Goal: Task Accomplishment & Management: Manage account settings

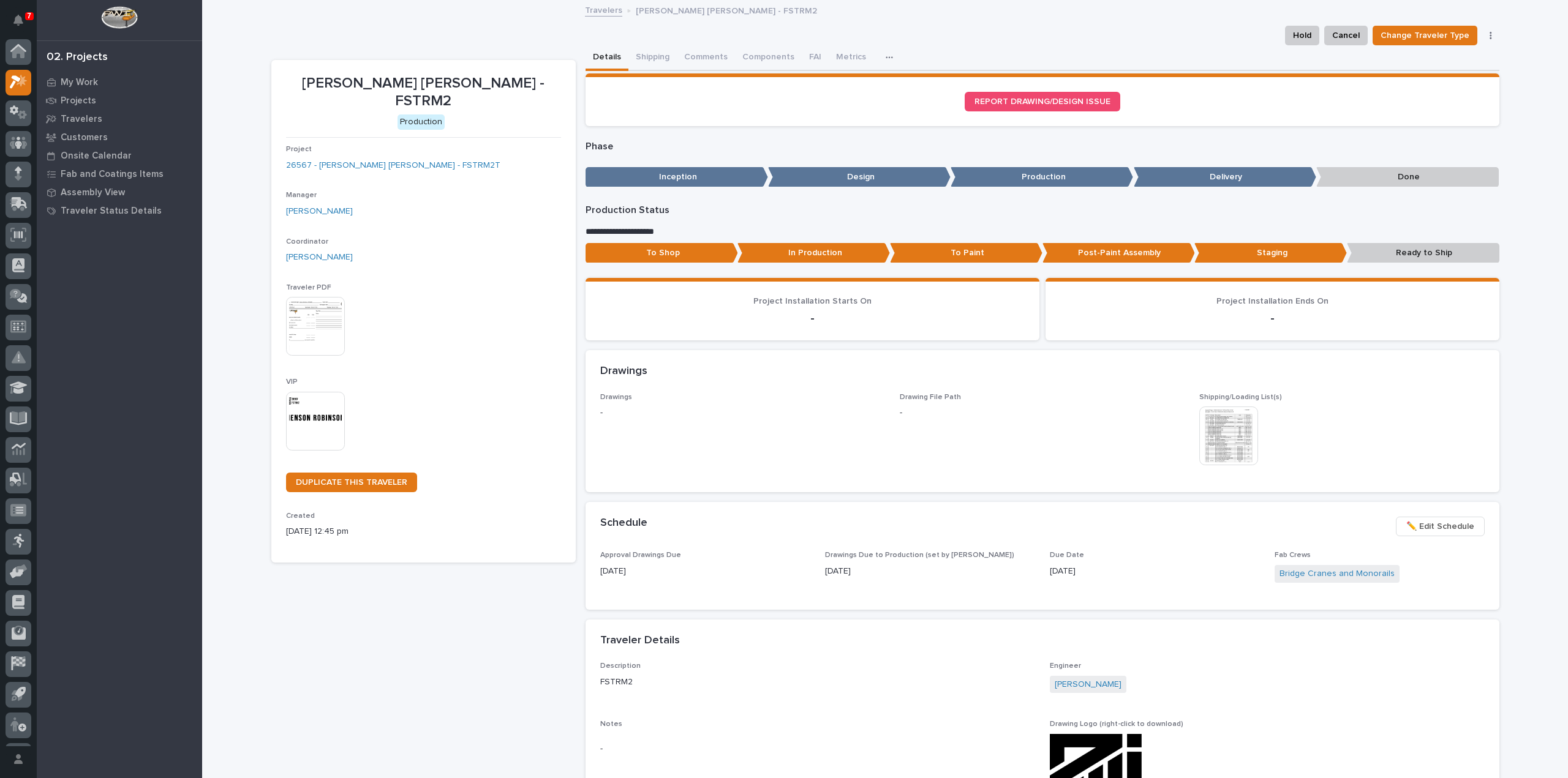
scroll to position [27, 0]
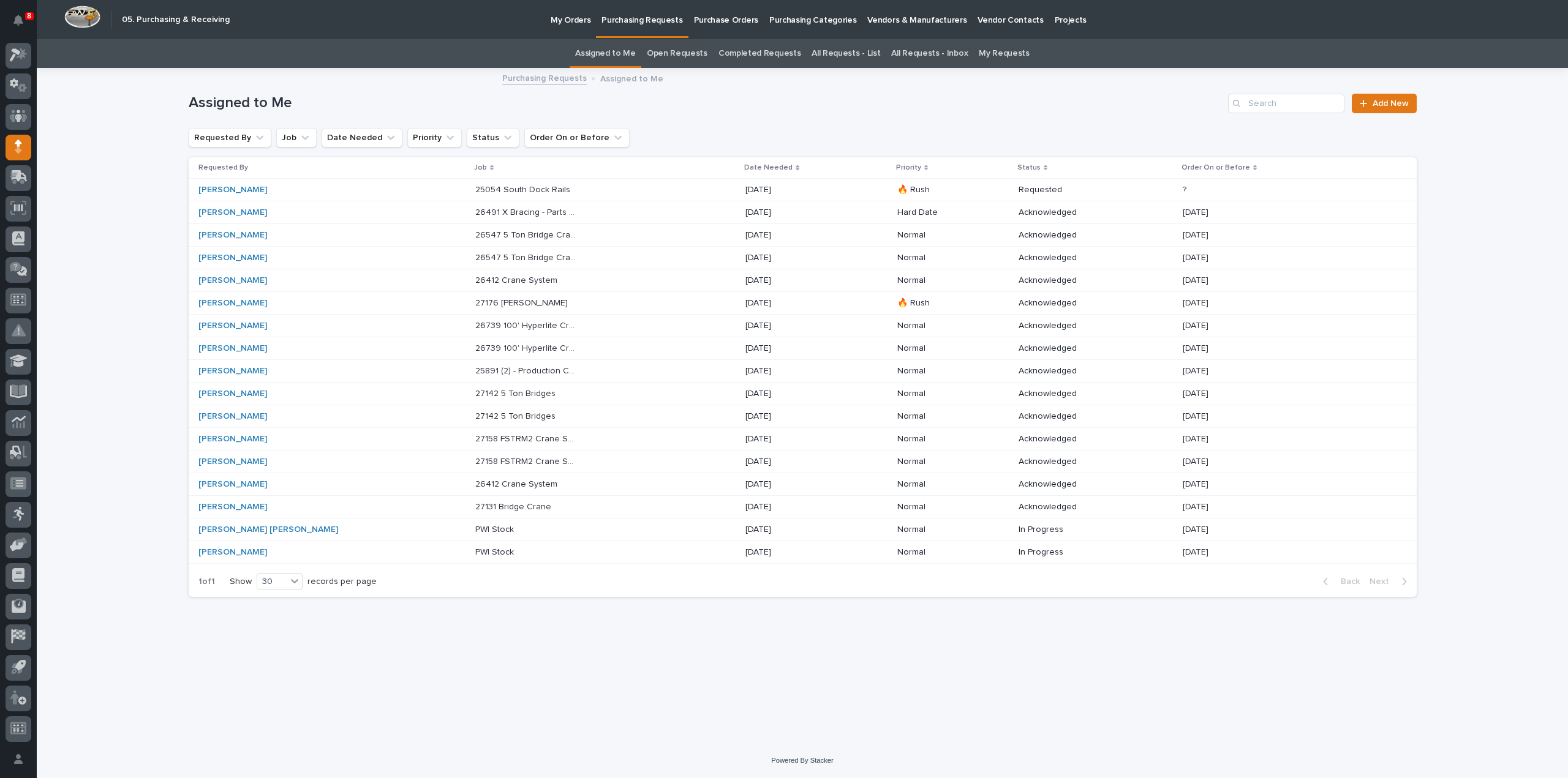
click at [475, 187] on p "25054 South Dock Rails" at bounding box center [524, 188] width 98 height 13
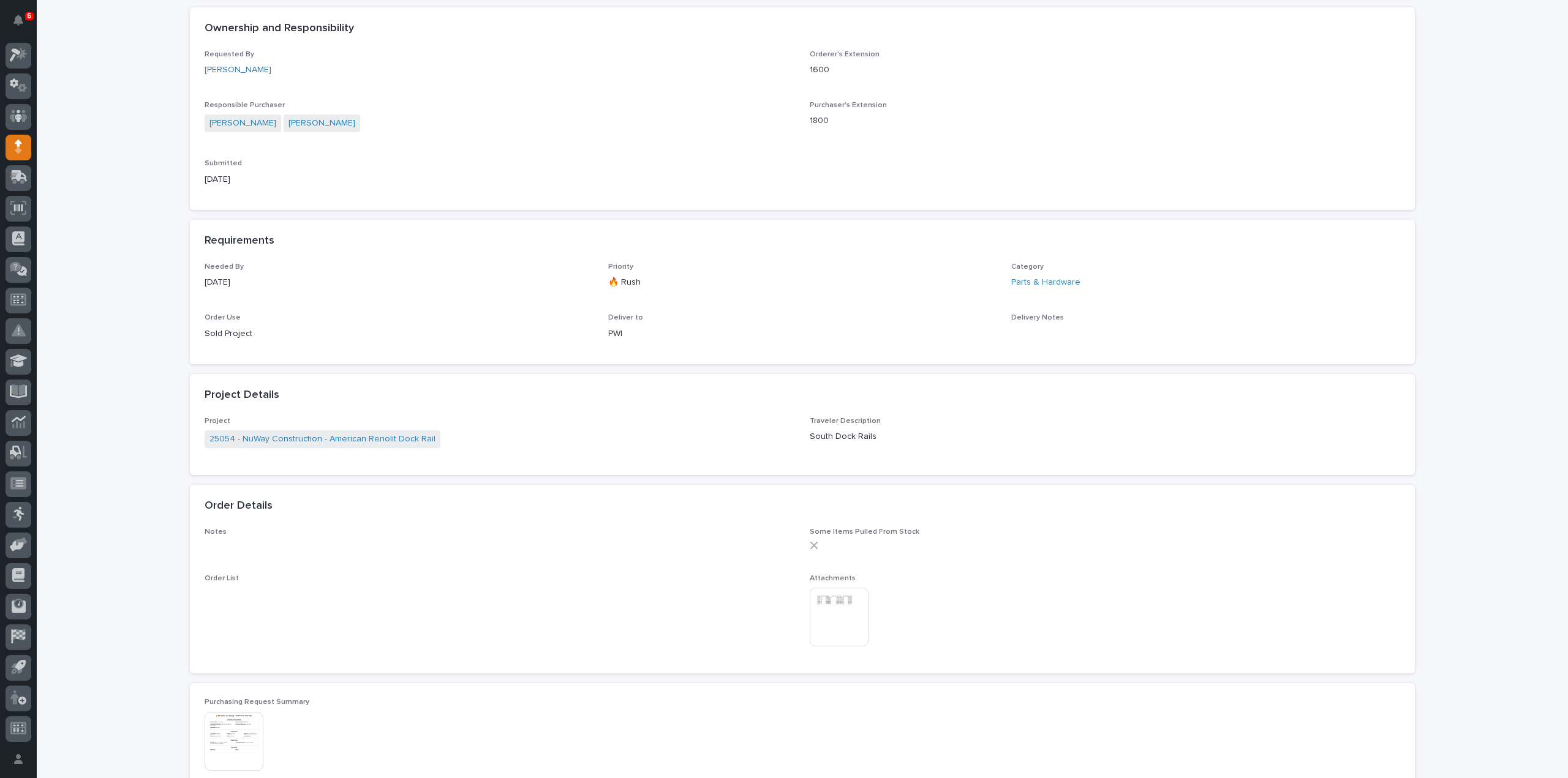
scroll to position [490, 0]
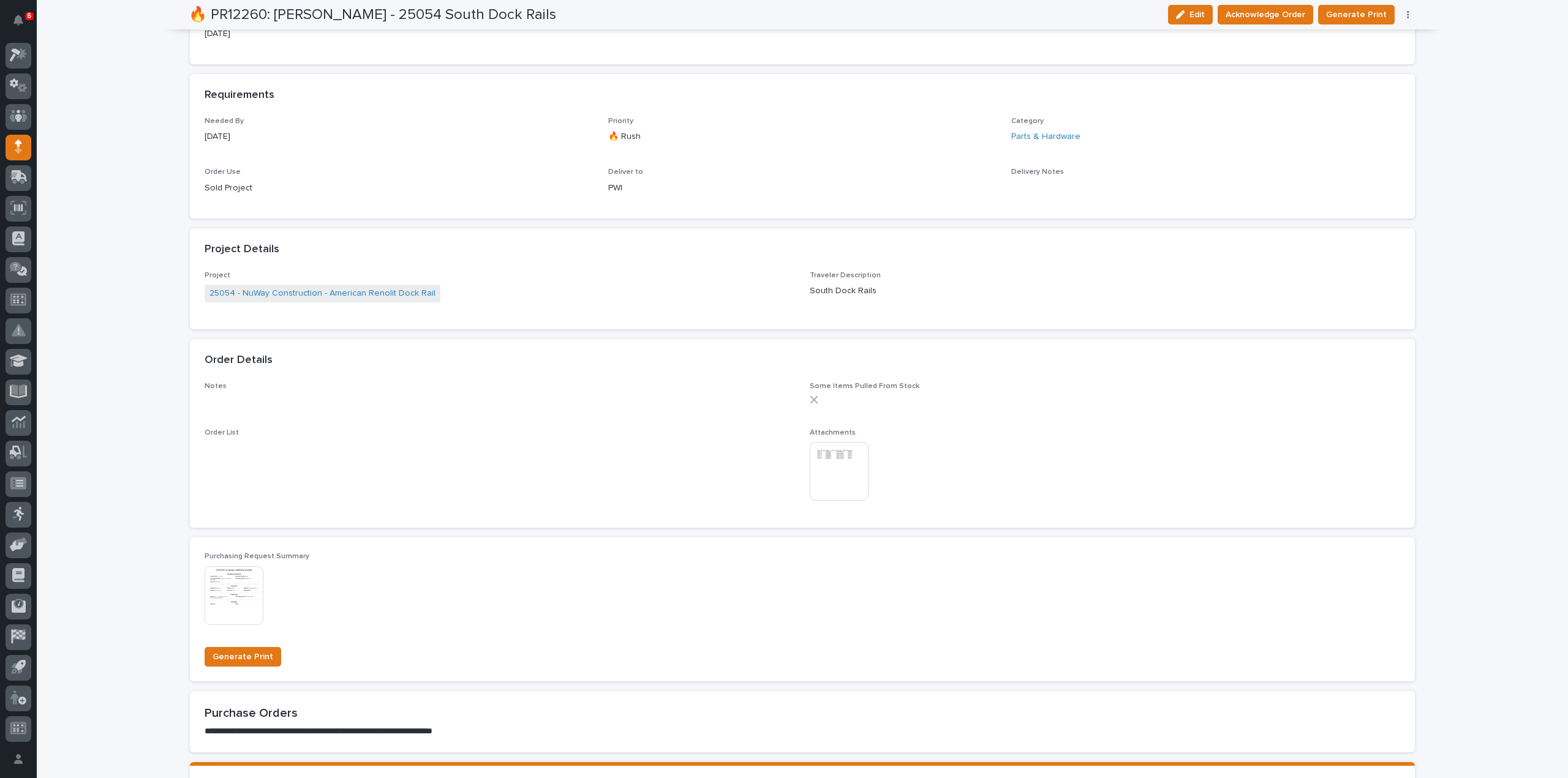
click at [844, 459] on img at bounding box center [839, 471] width 59 height 59
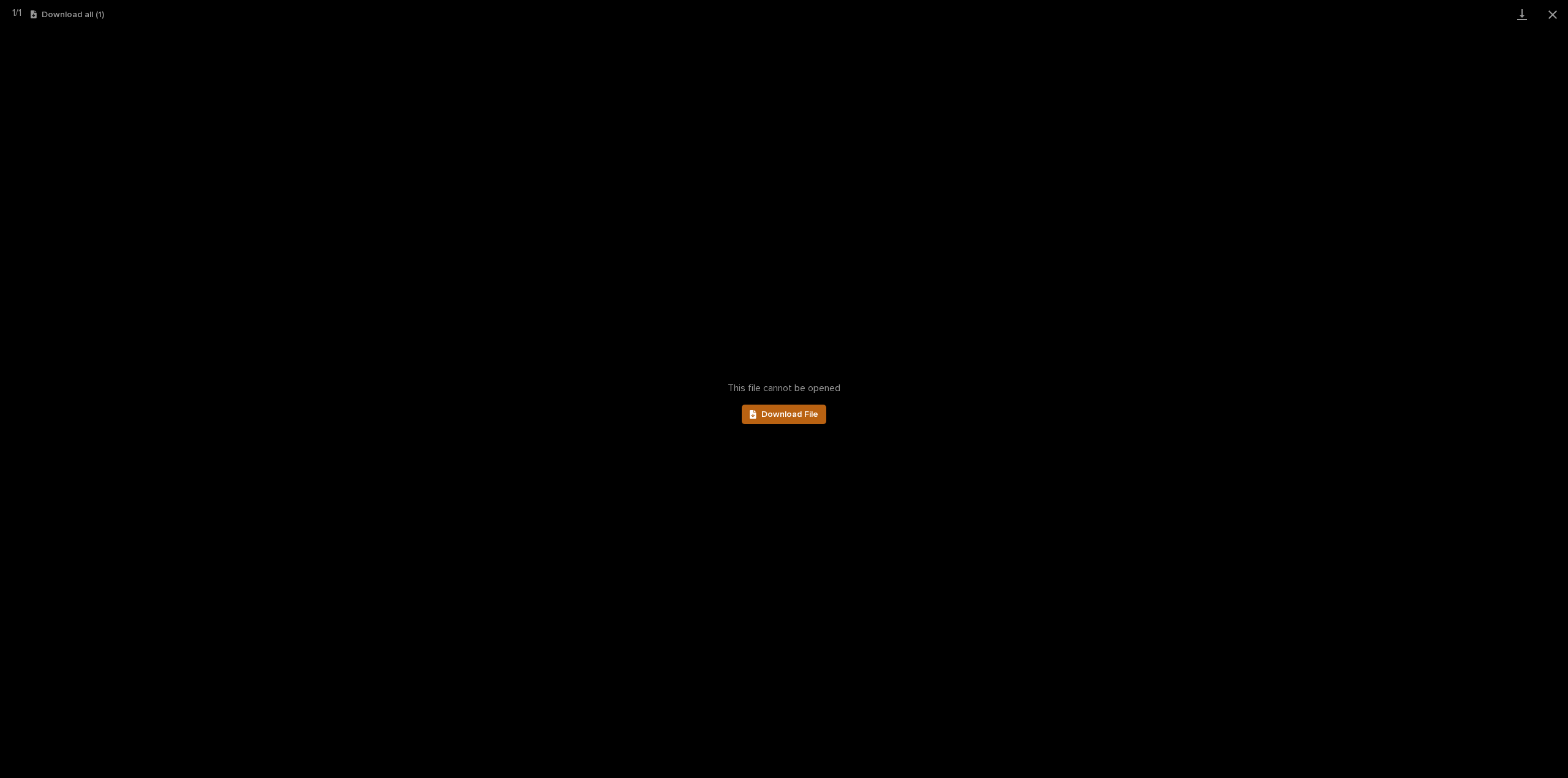
click at [810, 416] on span "Download File" at bounding box center [790, 414] width 57 height 9
click at [1554, 20] on button "Close gallery" at bounding box center [1553, 14] width 31 height 29
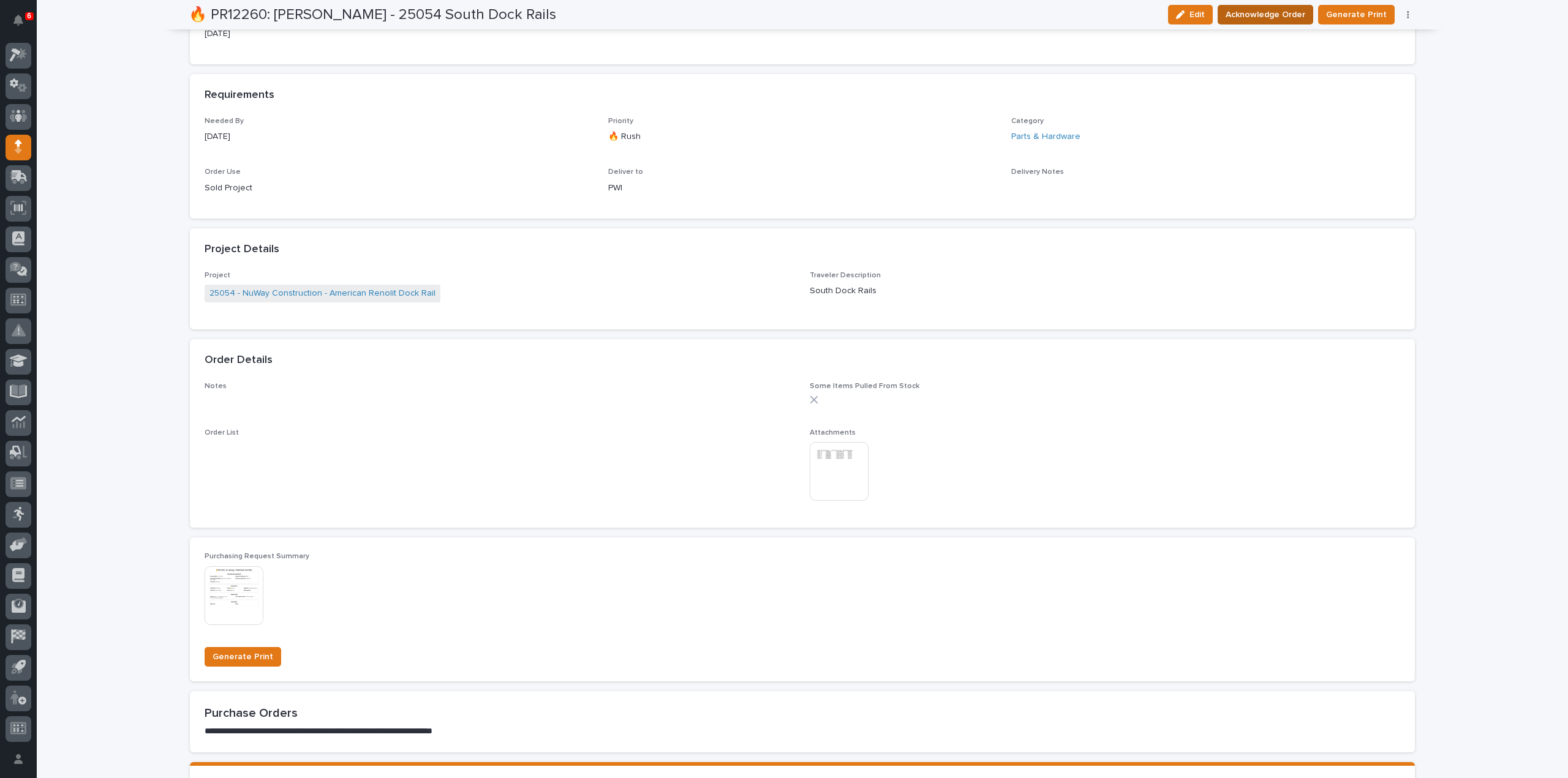
click at [1268, 15] on span "Acknowledge Order" at bounding box center [1265, 15] width 80 height 15
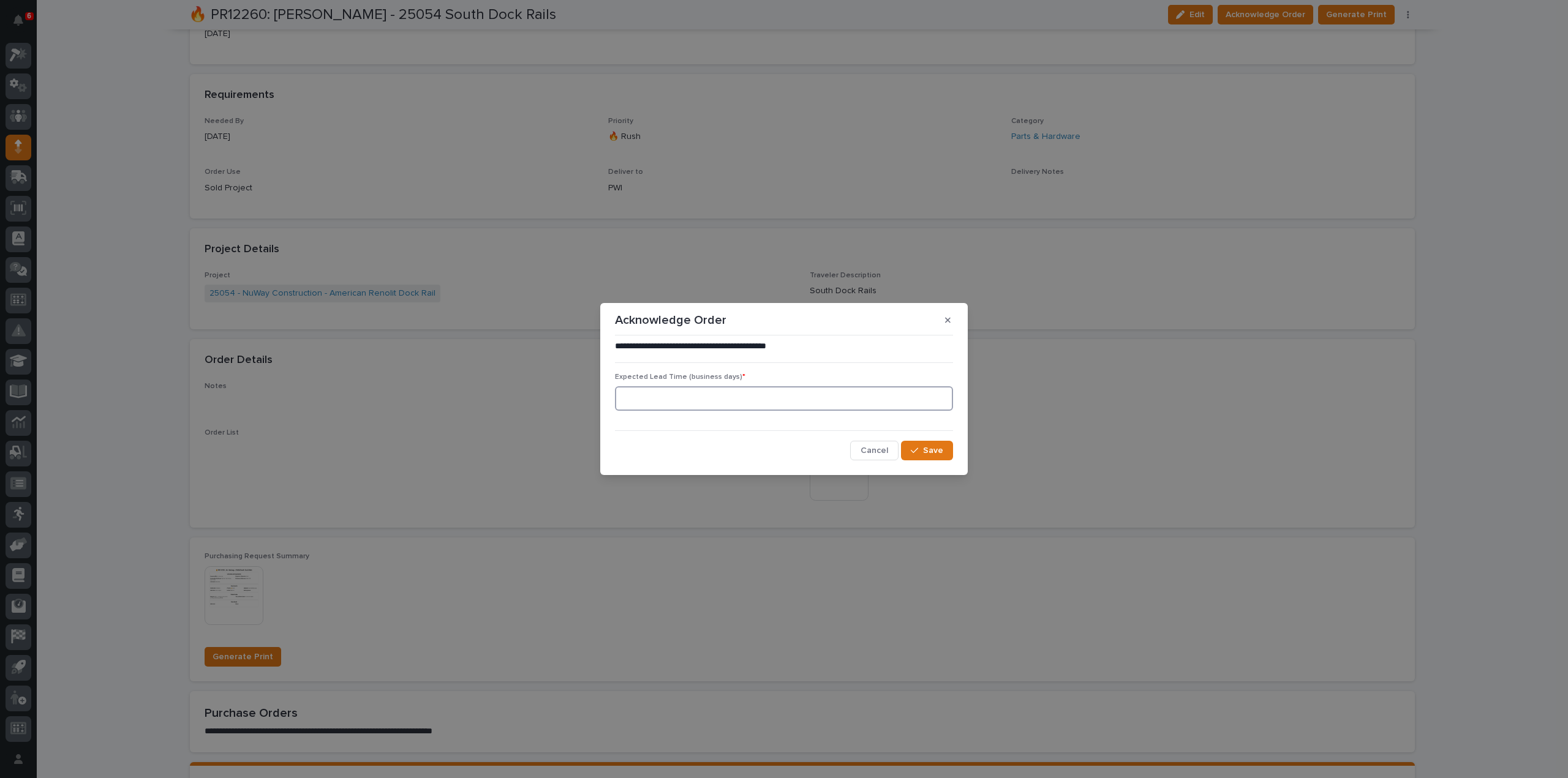
click at [756, 399] on input at bounding box center [784, 399] width 338 height 25
type input "0"
click at [922, 458] on button "Save" at bounding box center [927, 451] width 52 height 20
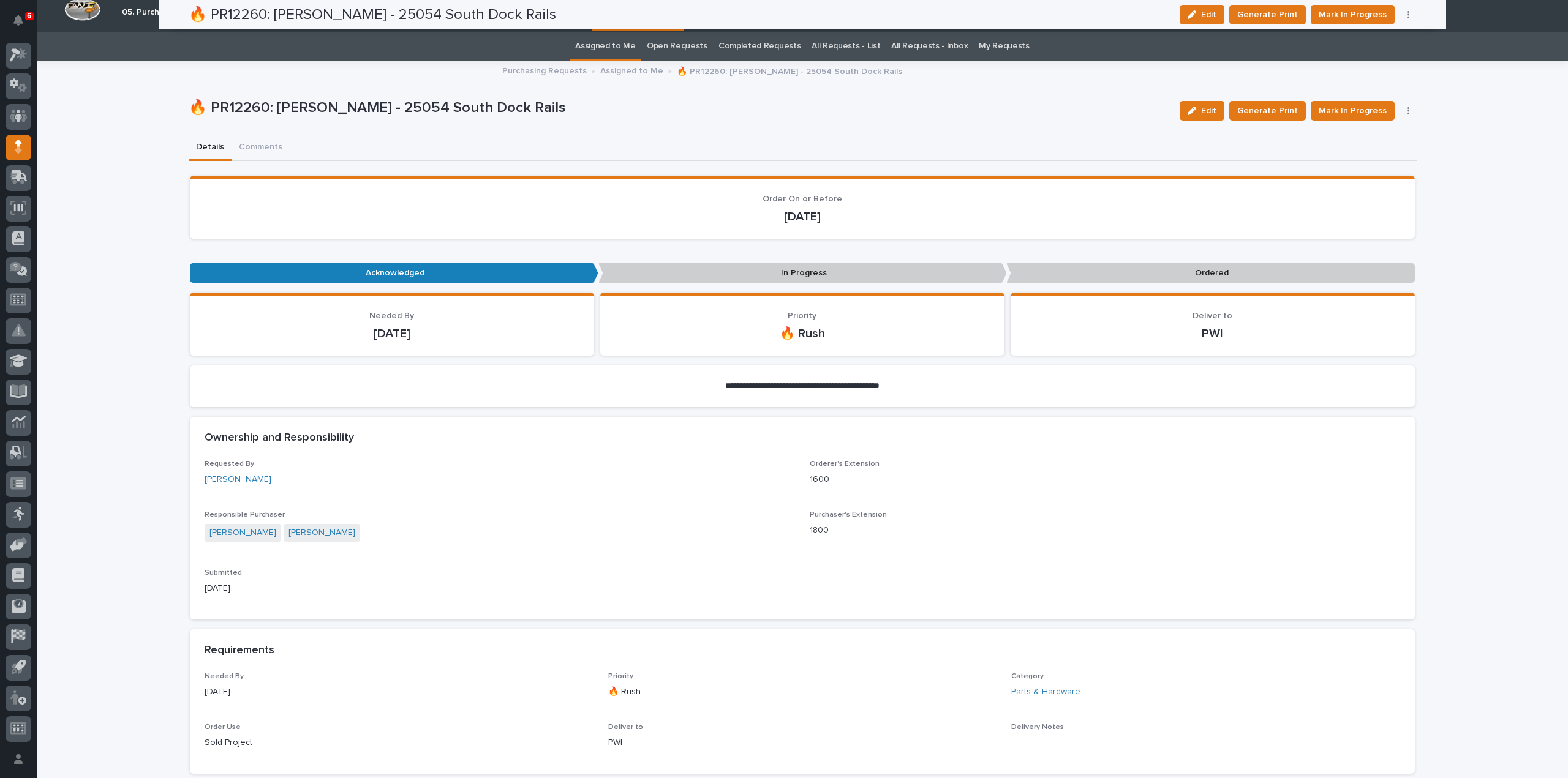
scroll to position [0, 0]
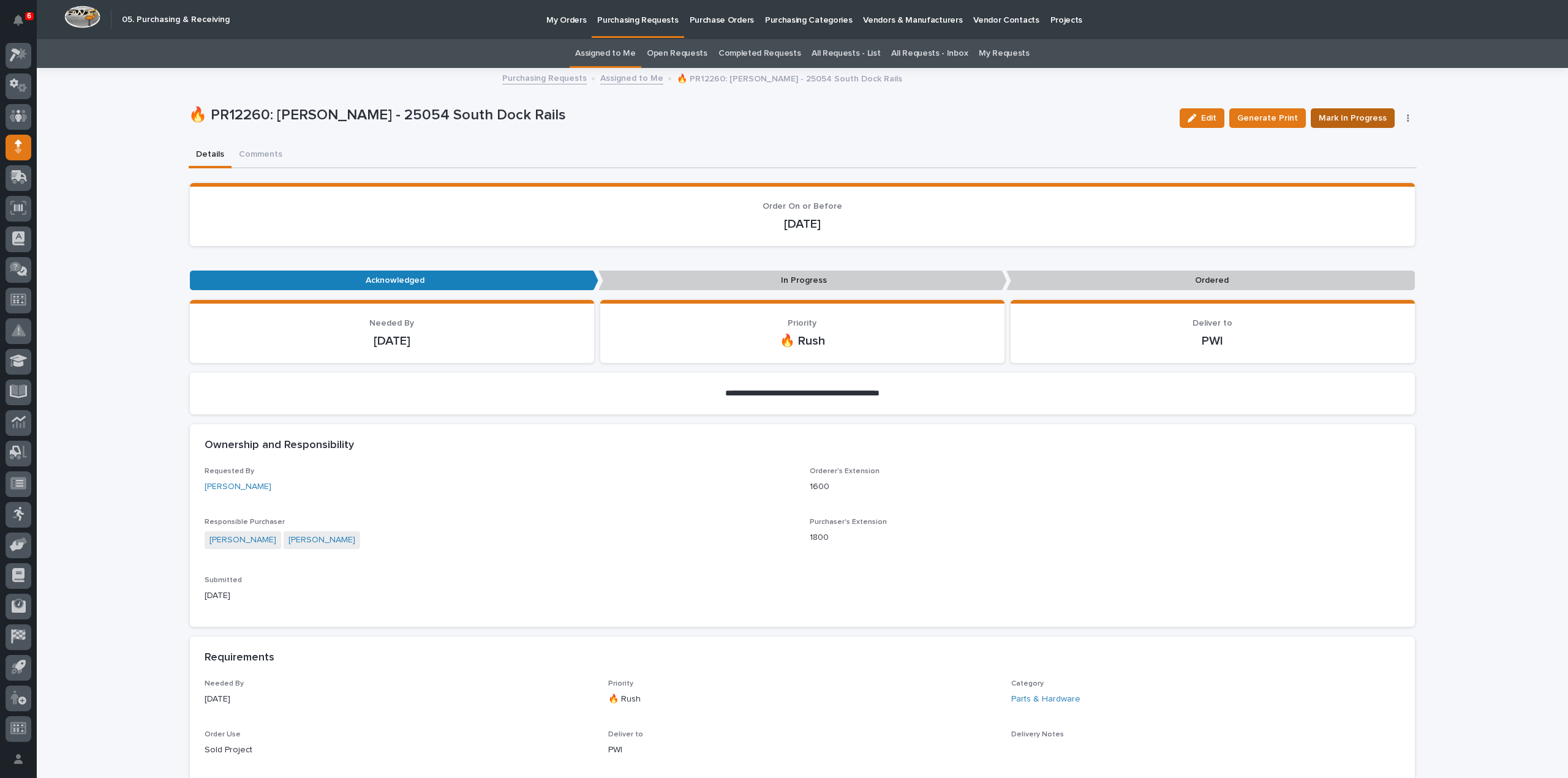
click at [1354, 119] on span "Mark In Progress" at bounding box center [1353, 118] width 68 height 15
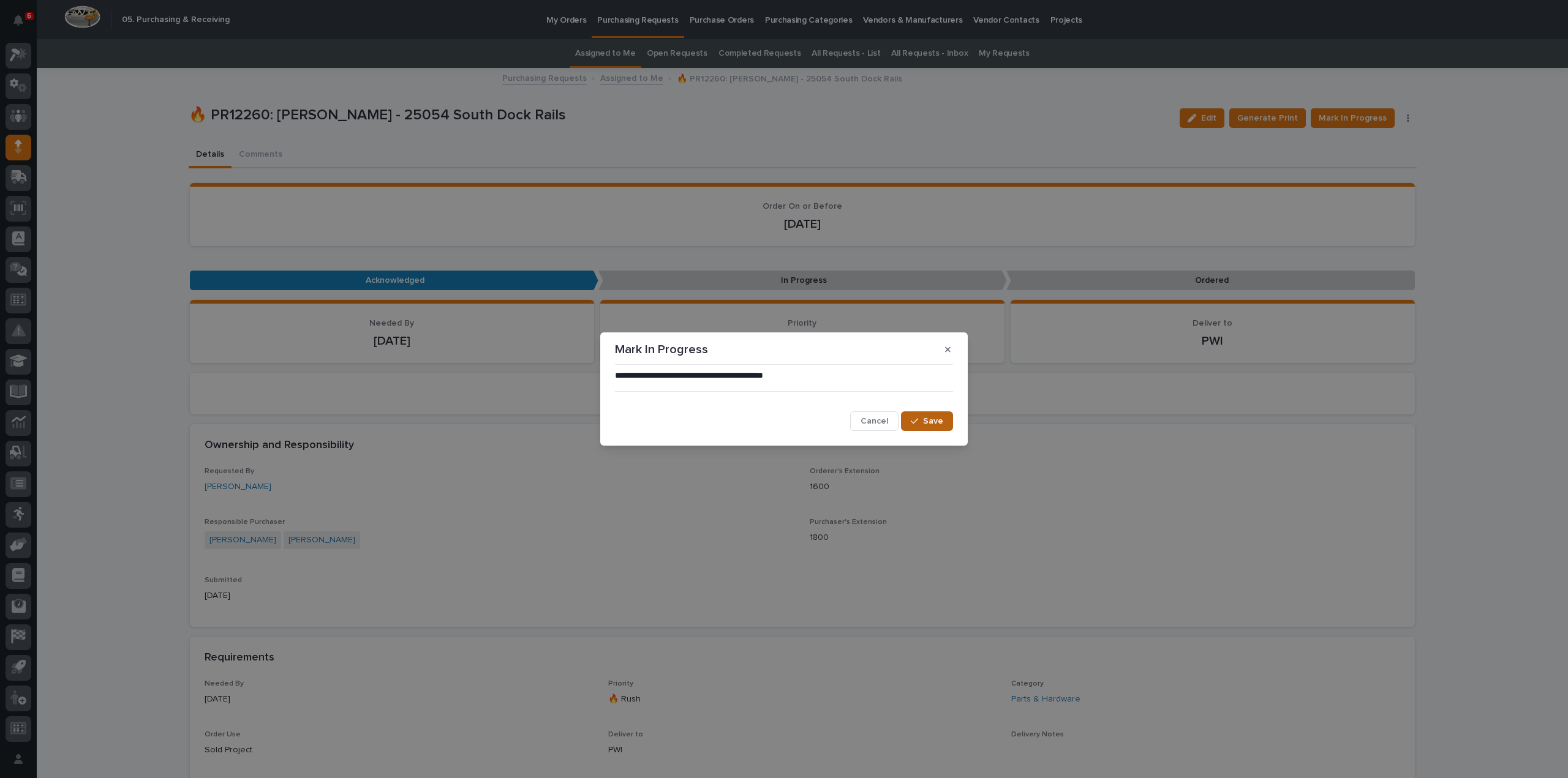
click at [936, 429] on button "Save" at bounding box center [927, 421] width 52 height 20
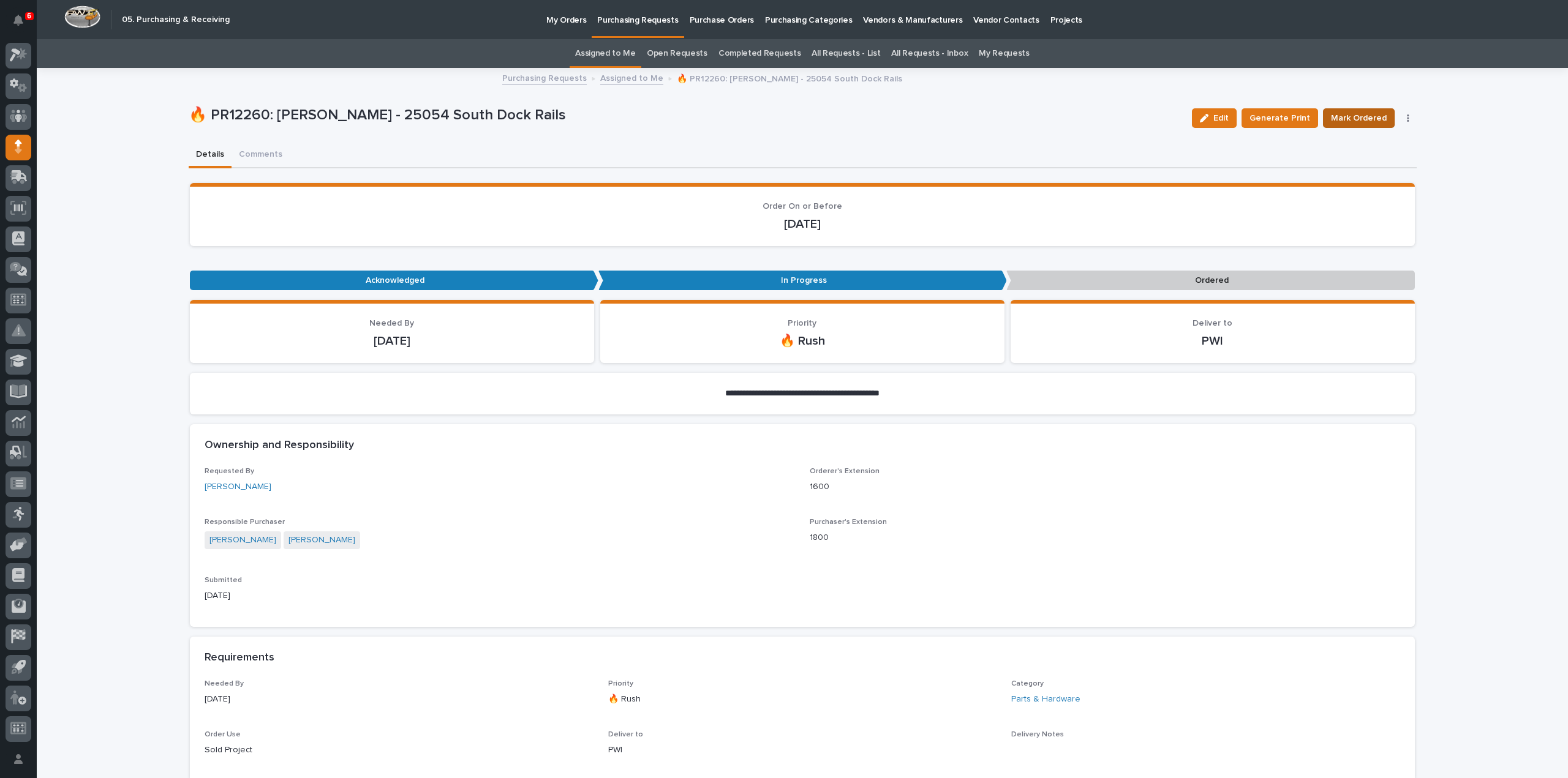
click at [1377, 115] on span "Mark Ordered" at bounding box center [1359, 118] width 56 height 15
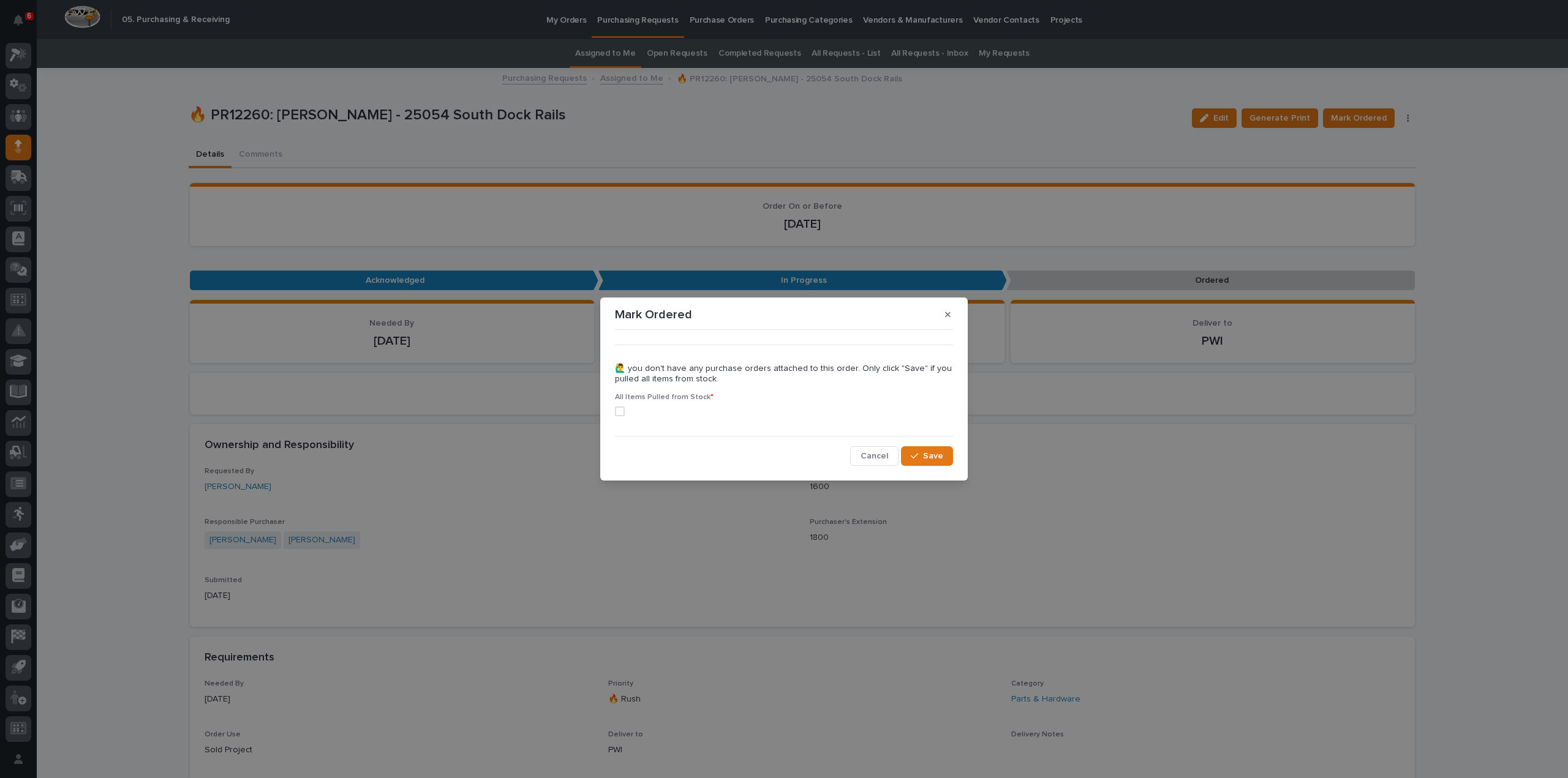
click at [618, 413] on span at bounding box center [620, 411] width 10 height 10
click at [929, 459] on span "Save" at bounding box center [933, 456] width 20 height 11
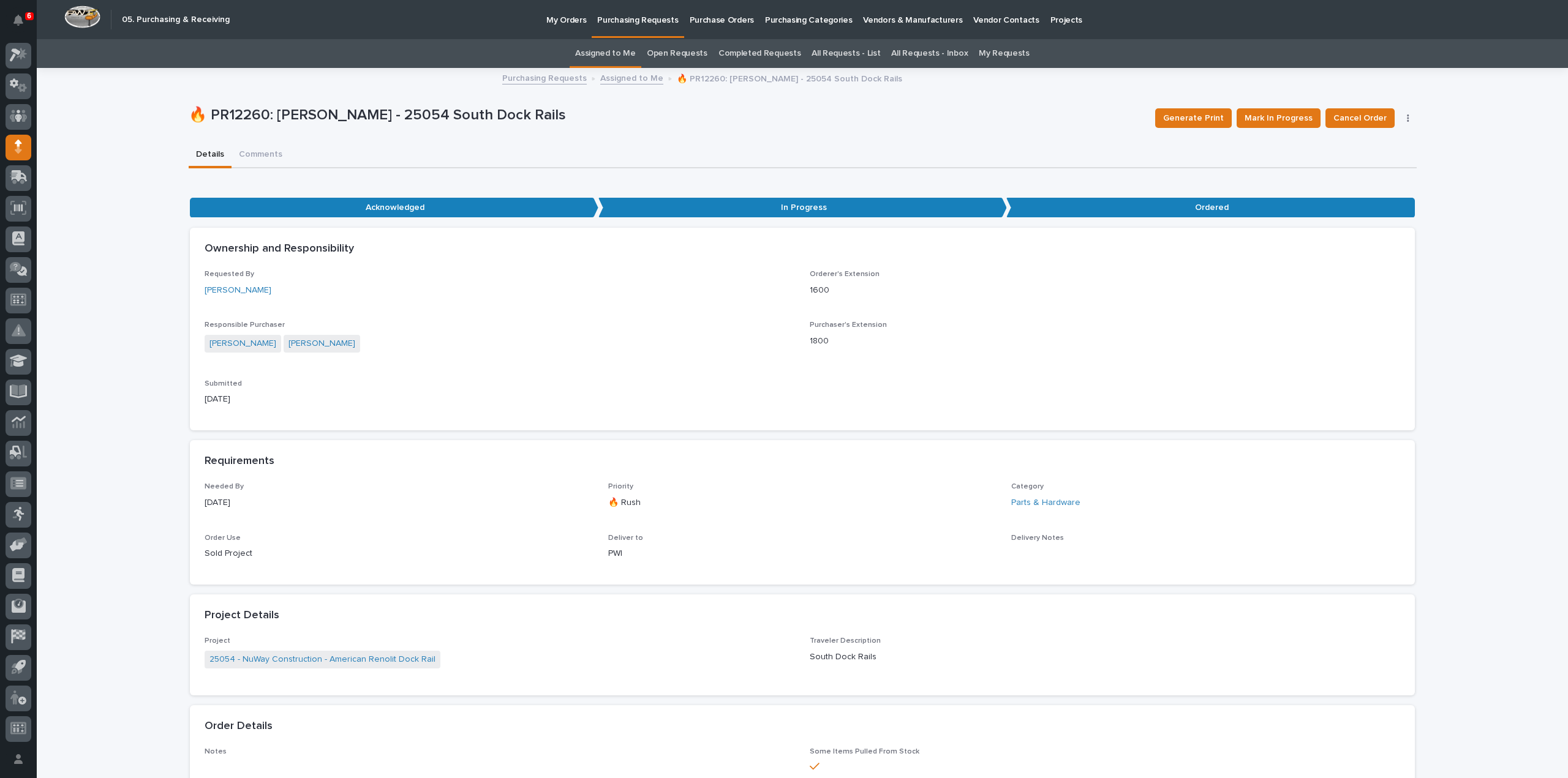
click at [591, 50] on link "Assigned to Me" at bounding box center [605, 53] width 61 height 29
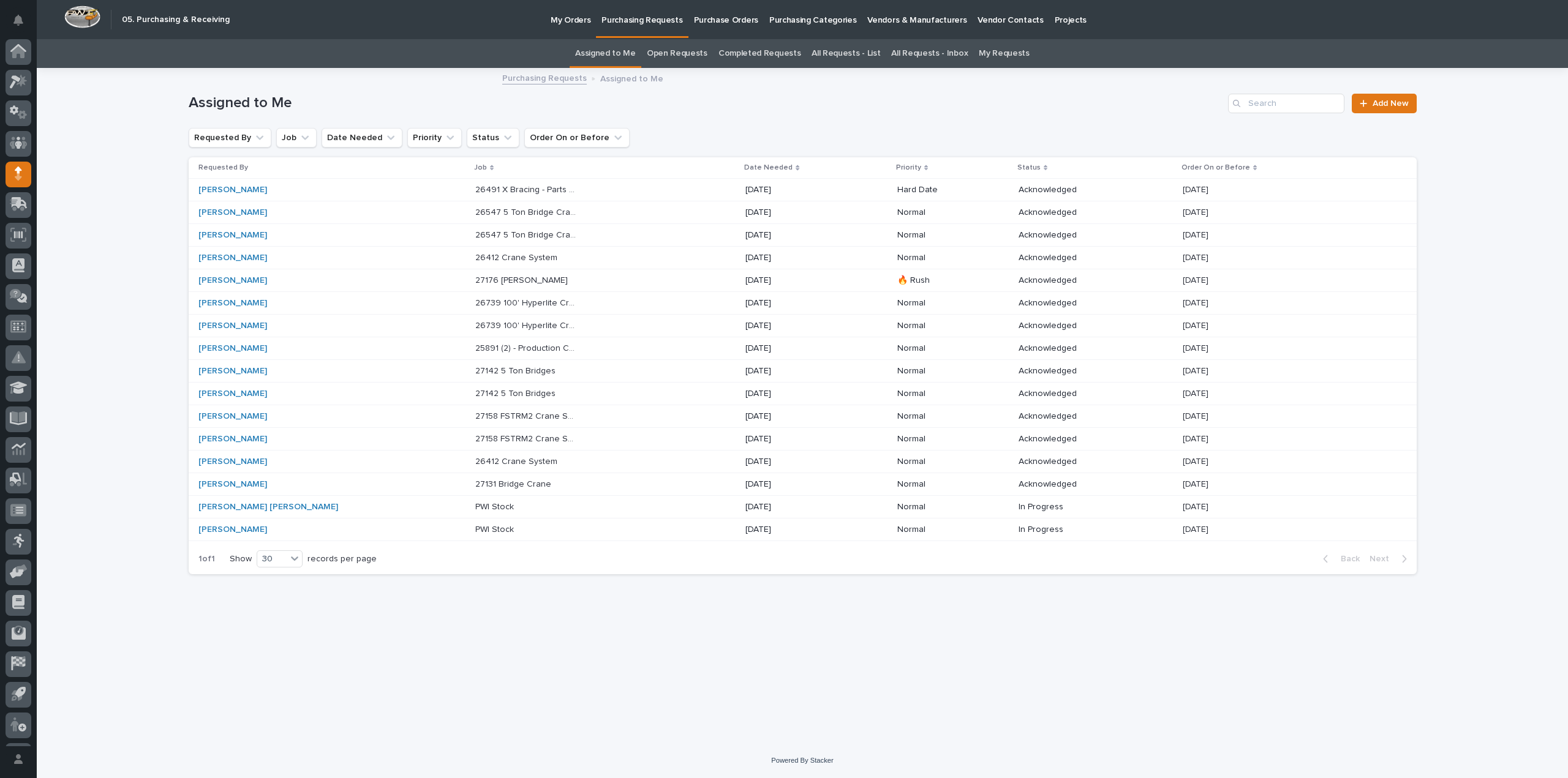
scroll to position [27, 0]
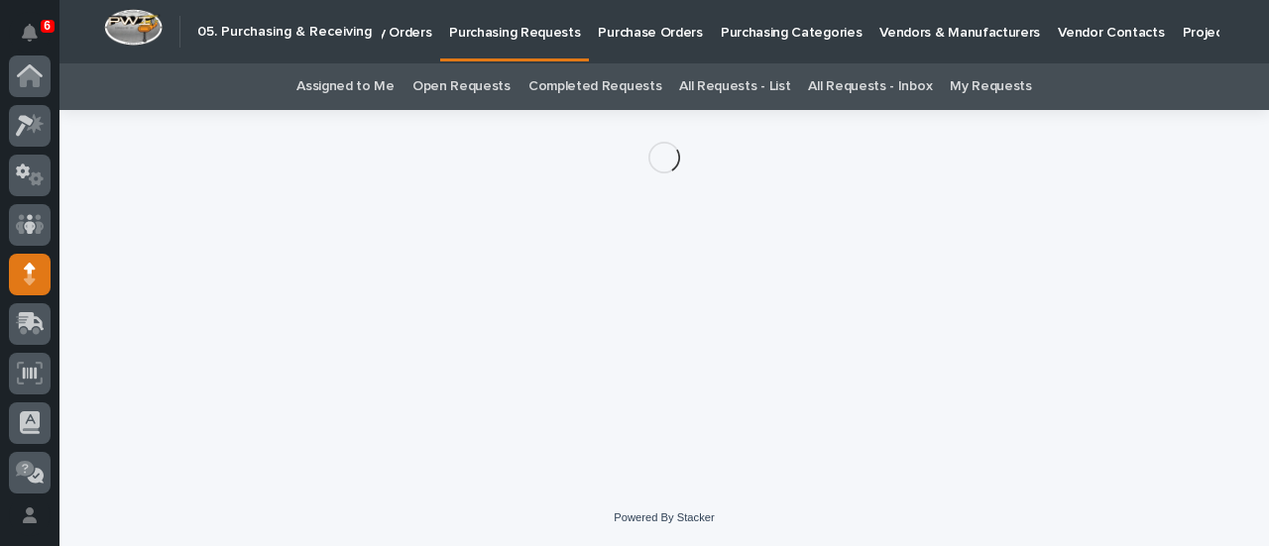
scroll to position [198, 0]
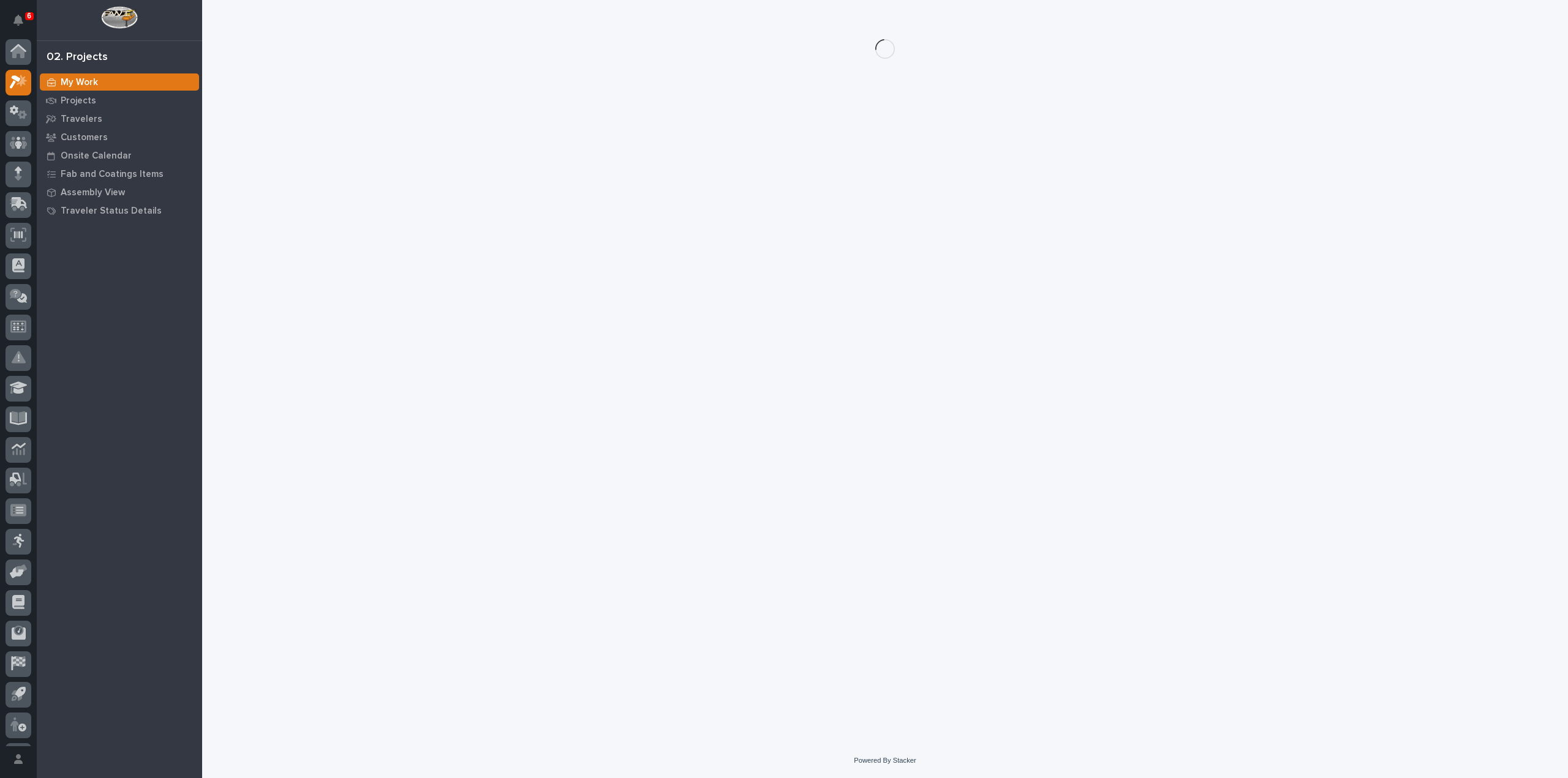
scroll to position [27, 0]
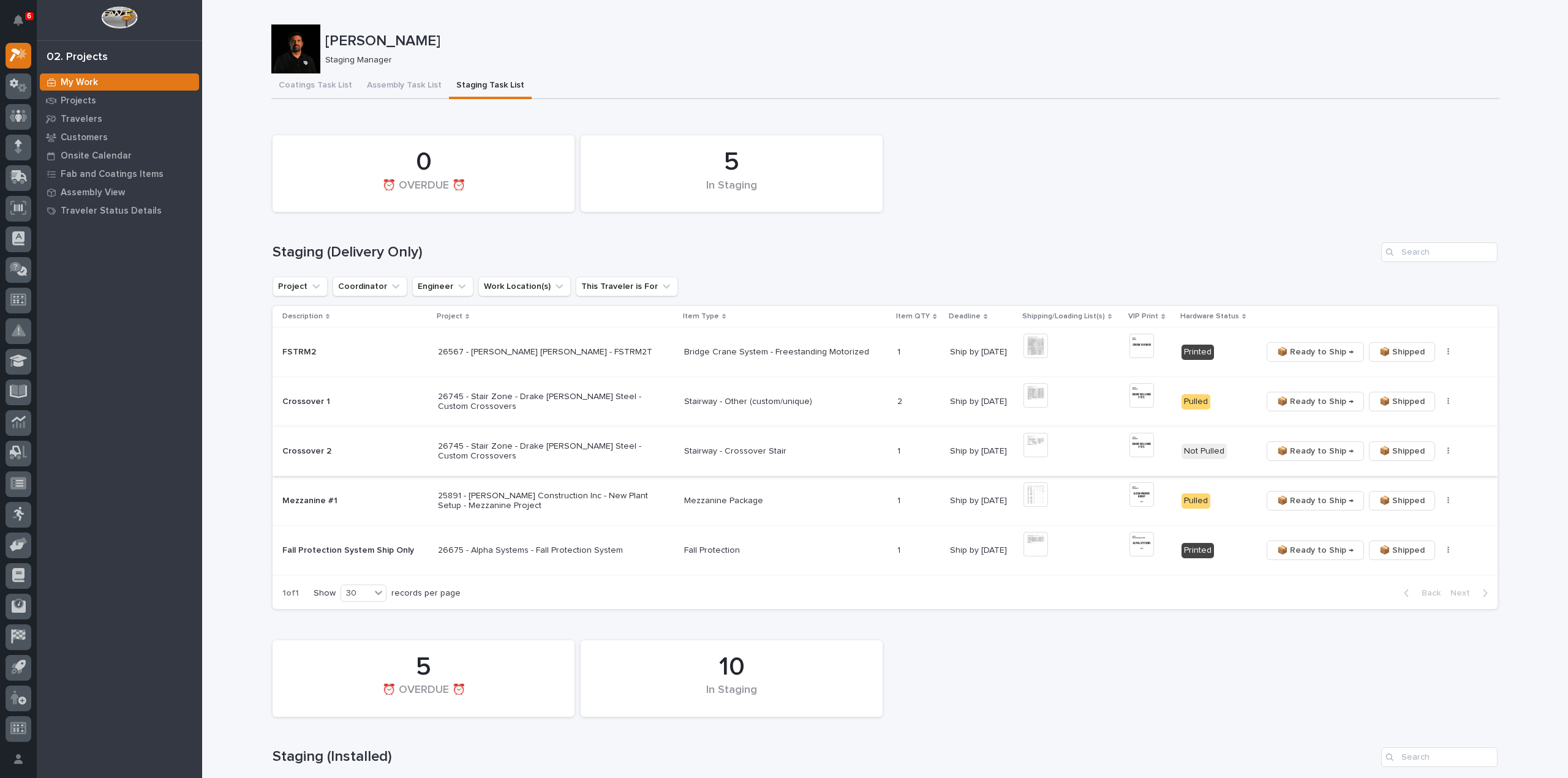
click at [1039, 446] on img at bounding box center [1036, 445] width 25 height 25
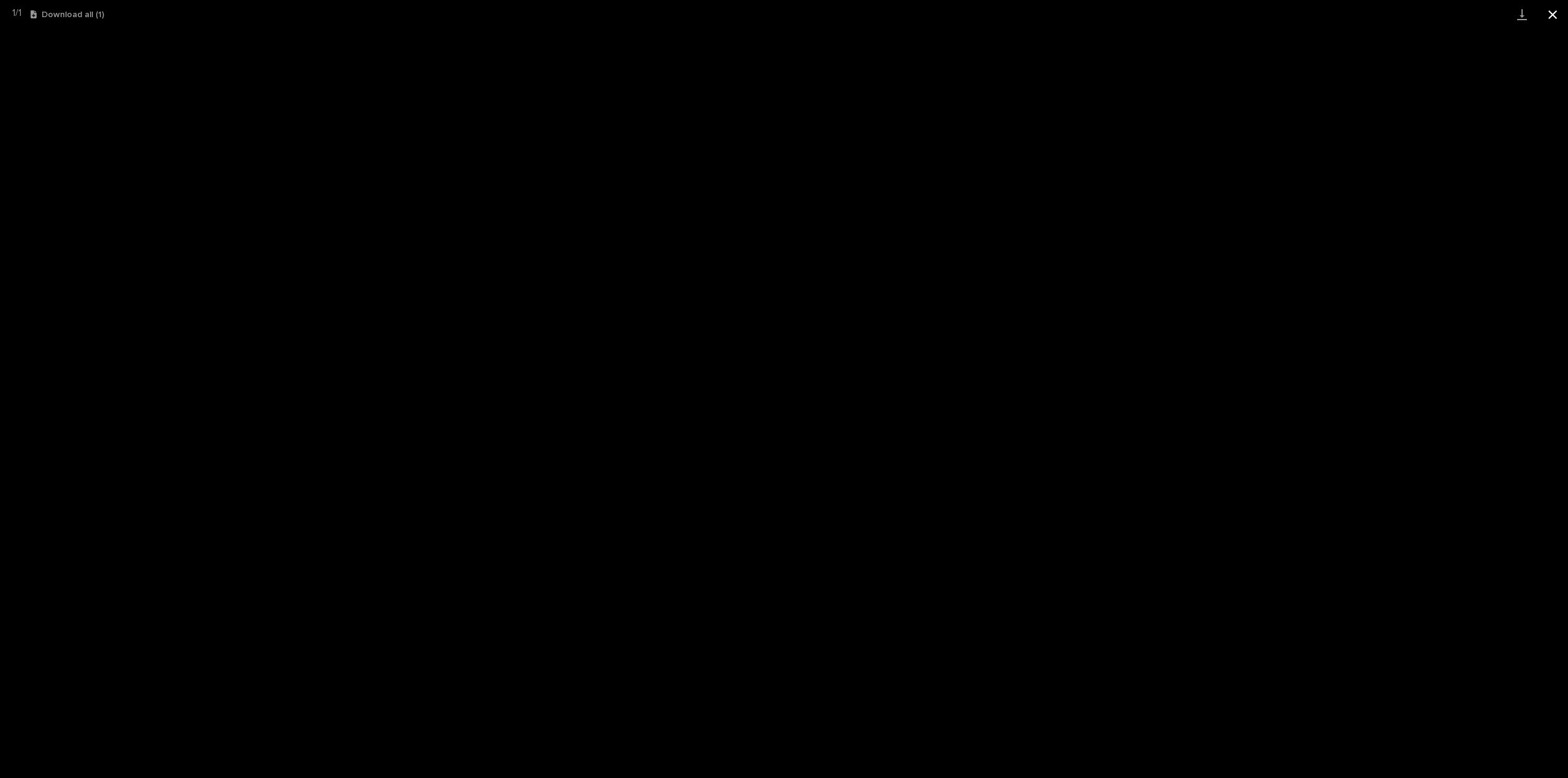
click at [1550, 18] on button "Close gallery" at bounding box center [1553, 14] width 31 height 29
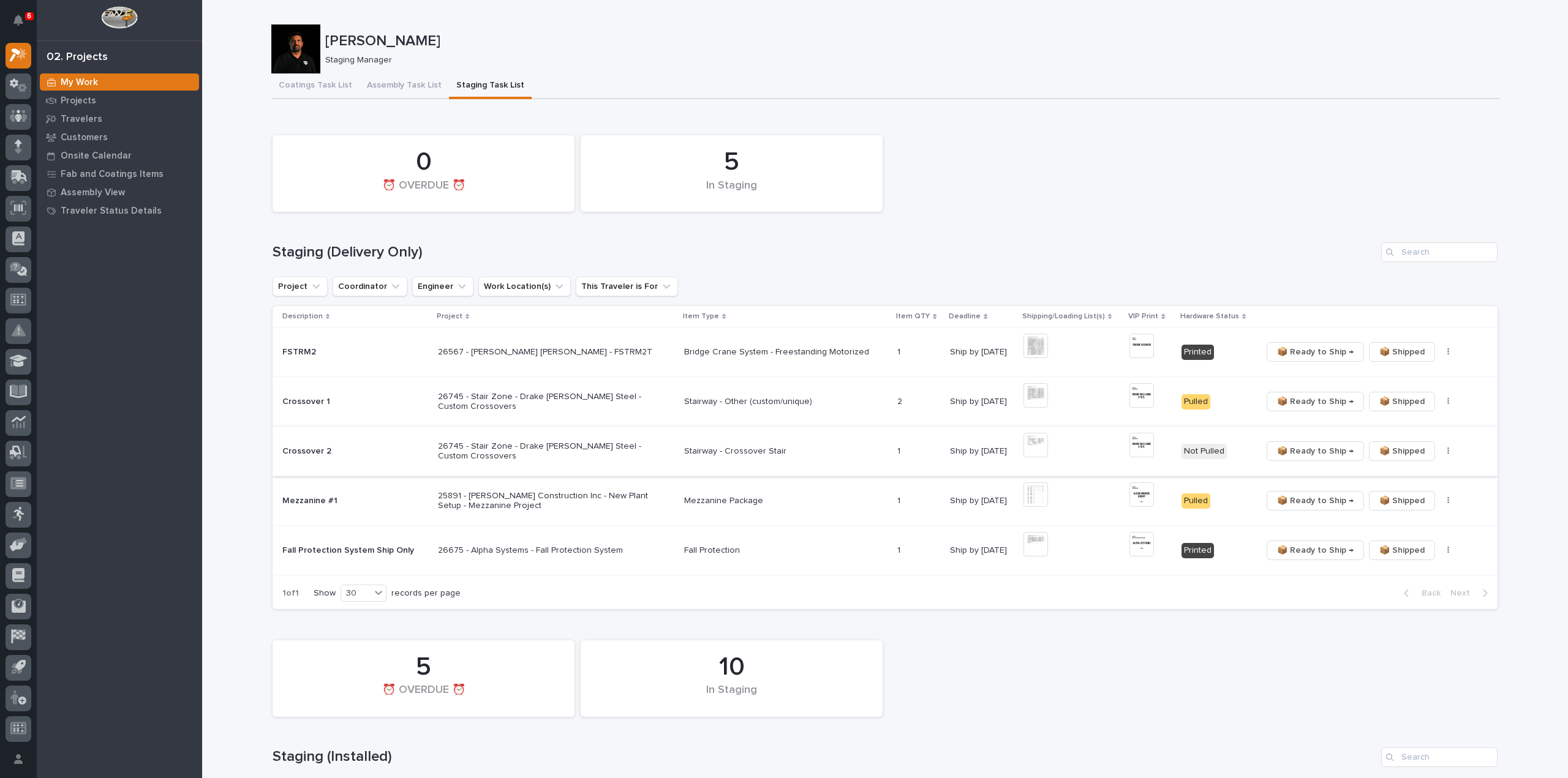
click at [1144, 450] on img at bounding box center [1142, 445] width 25 height 25
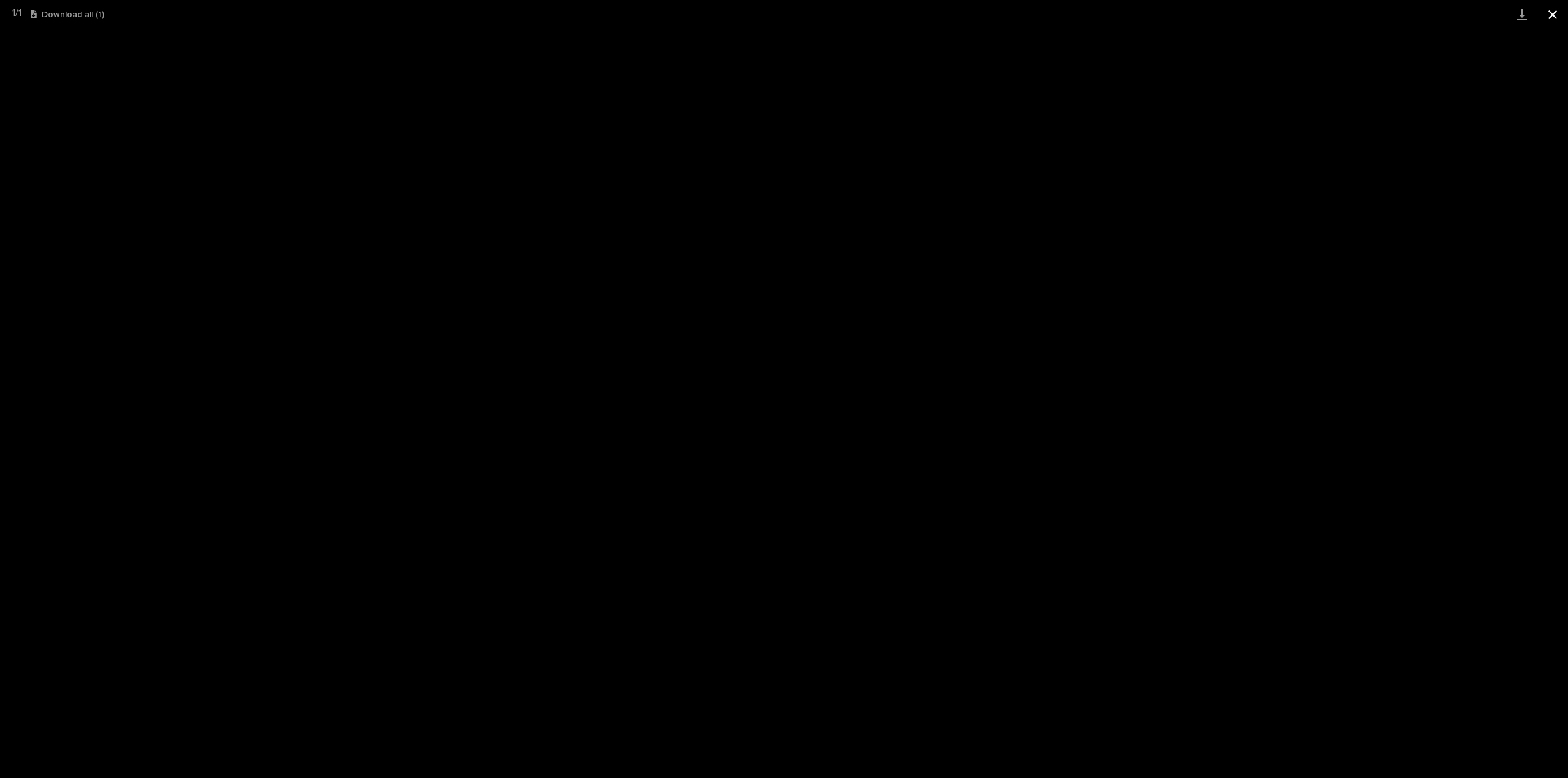
click at [1555, 14] on button "Close gallery" at bounding box center [1553, 14] width 31 height 29
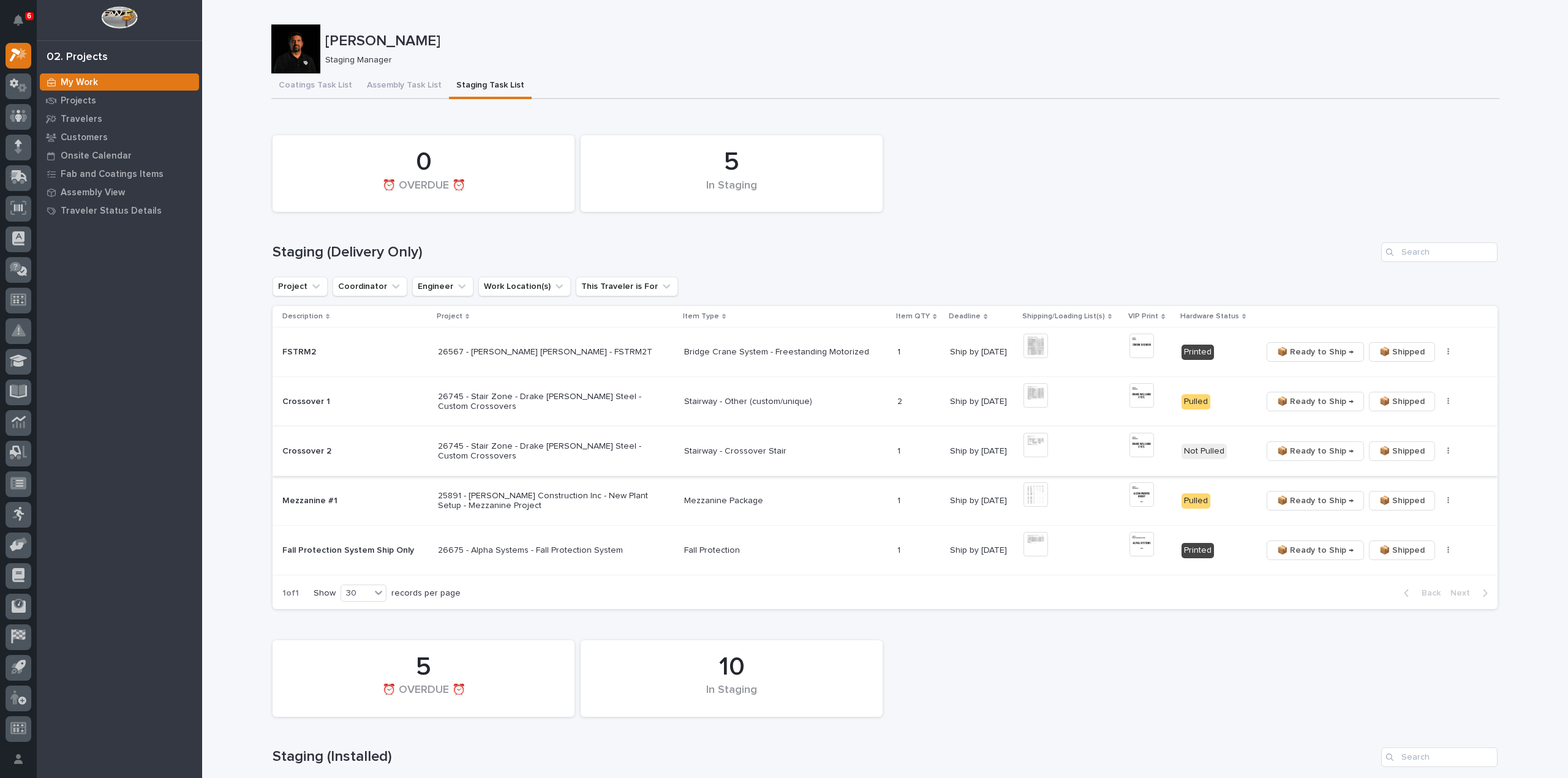
click at [1448, 451] on icon "button" at bounding box center [1448, 451] width 2 height 7
click at [1414, 499] on span "🔩 Hardware" at bounding box center [1397, 495] width 51 height 15
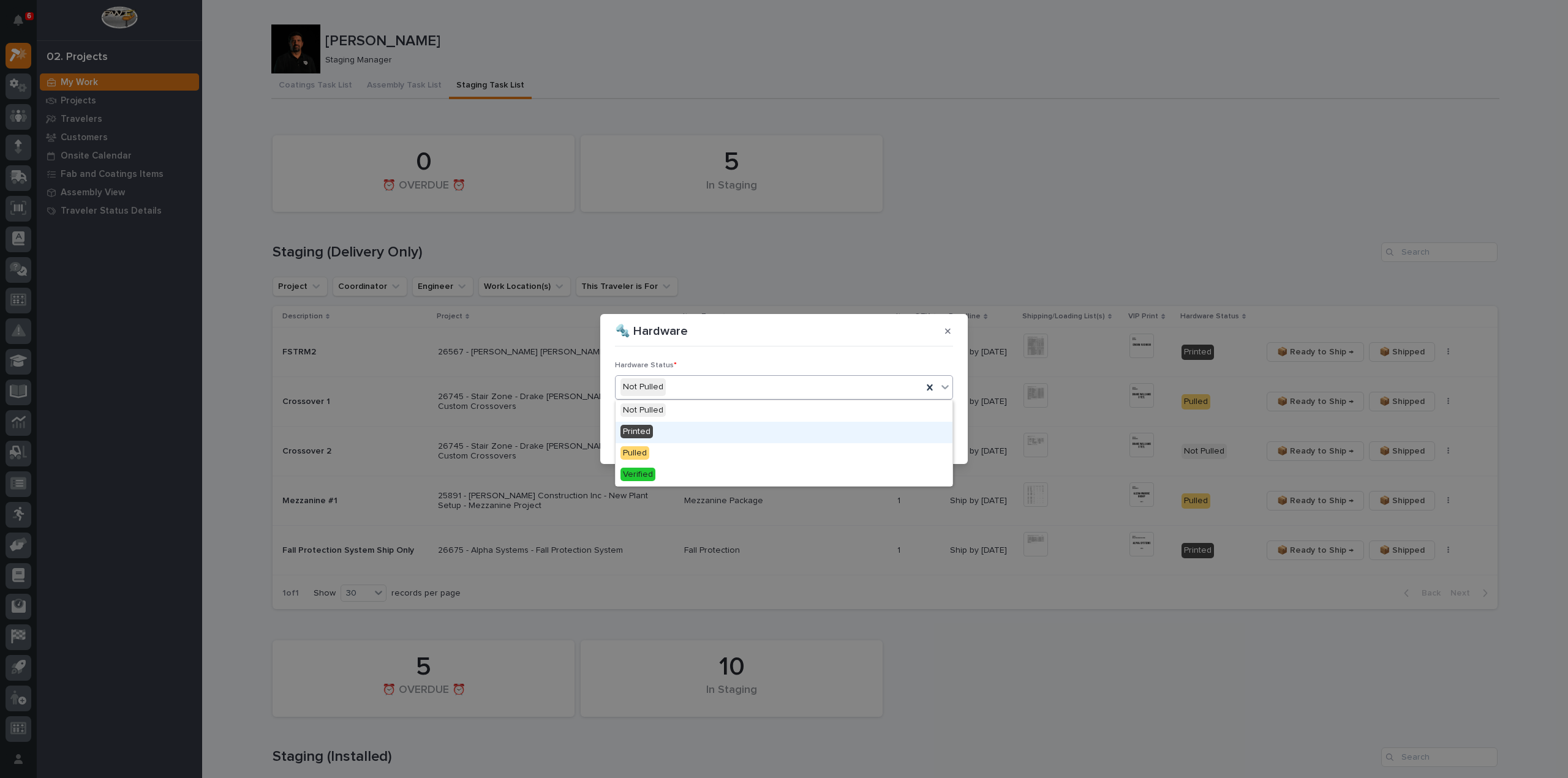
click at [652, 433] on div "Printed" at bounding box center [784, 432] width 337 height 22
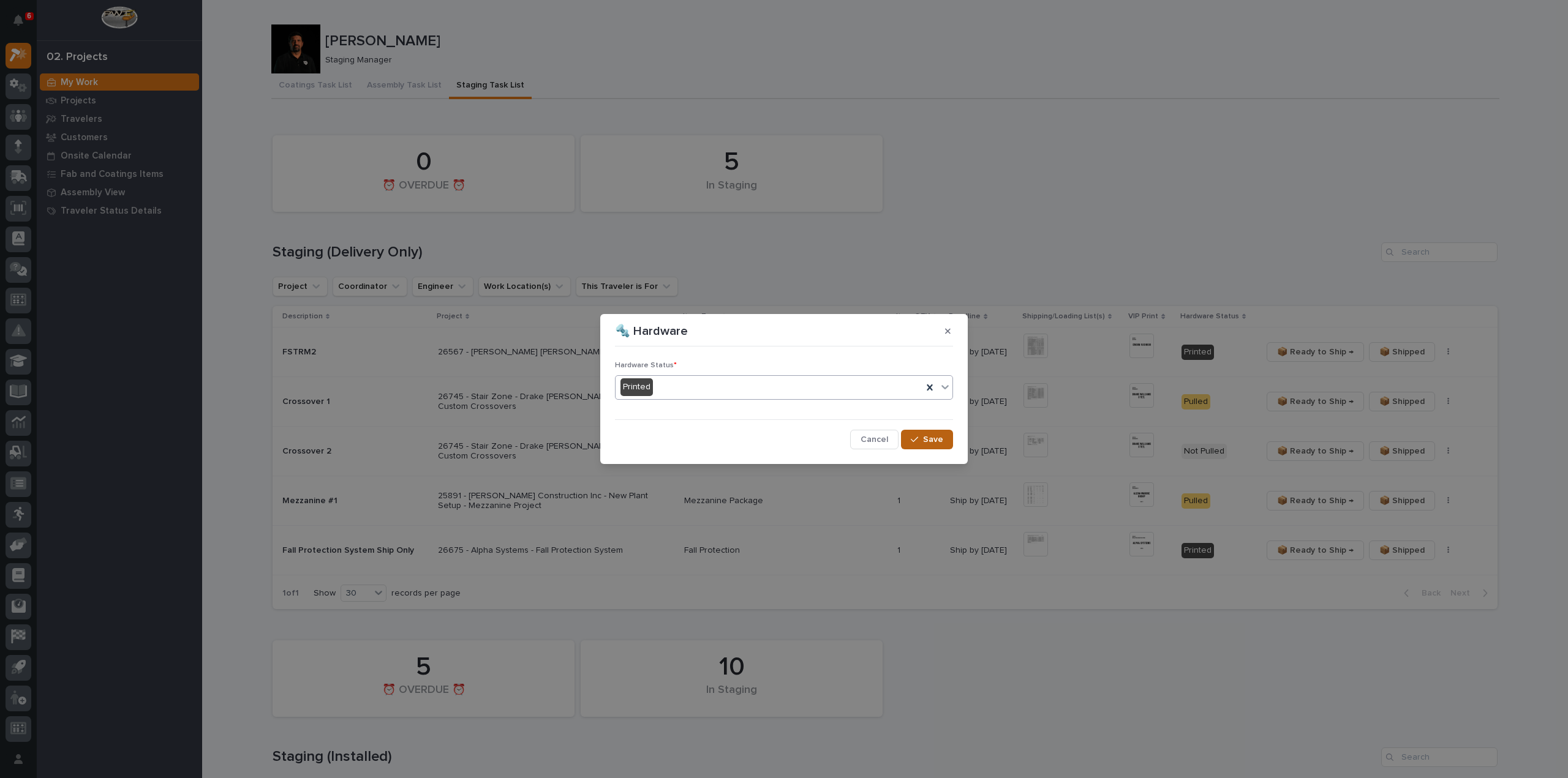
click at [922, 438] on div "button" at bounding box center [917, 440] width 12 height 9
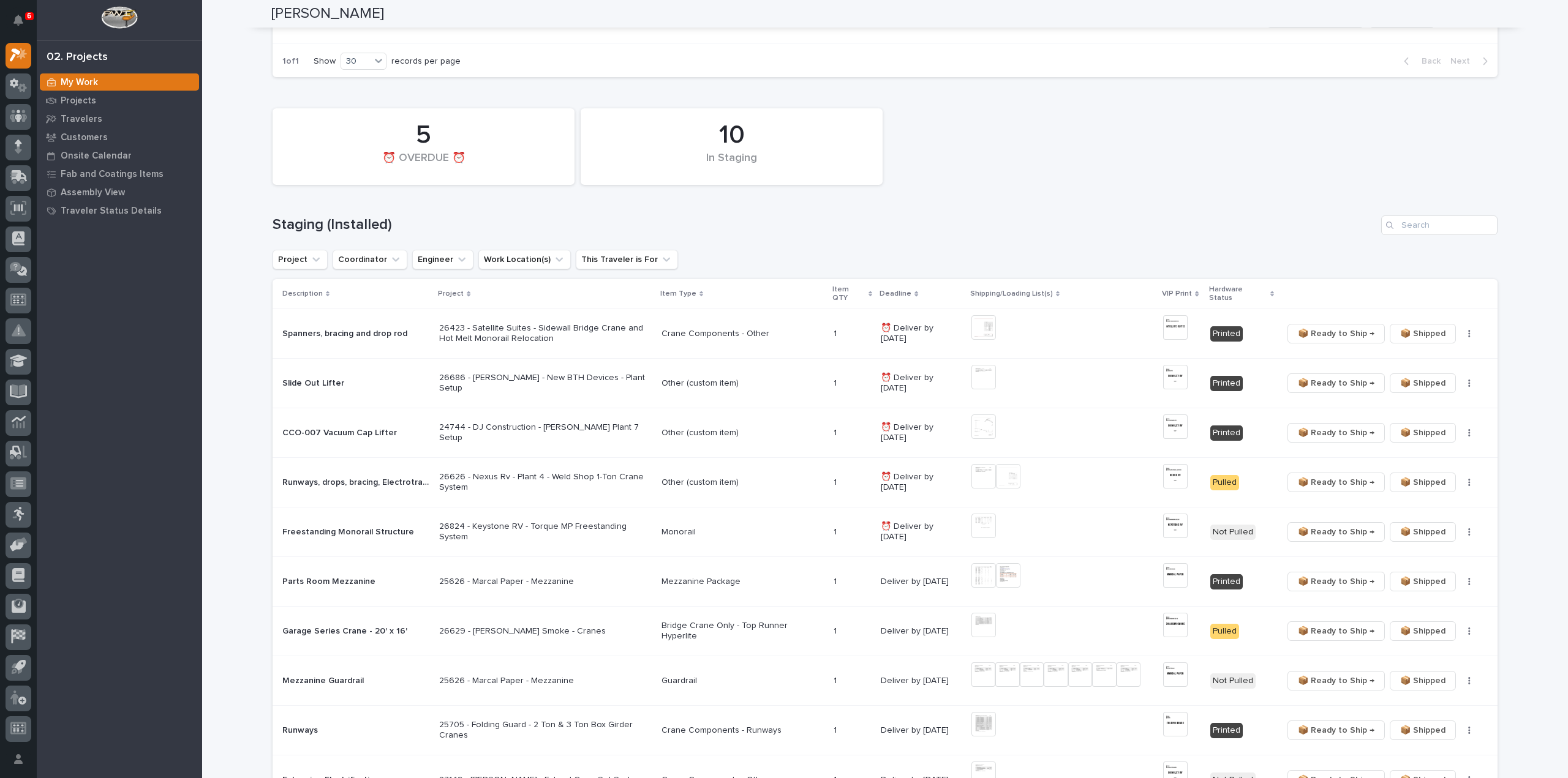
scroll to position [613, 0]
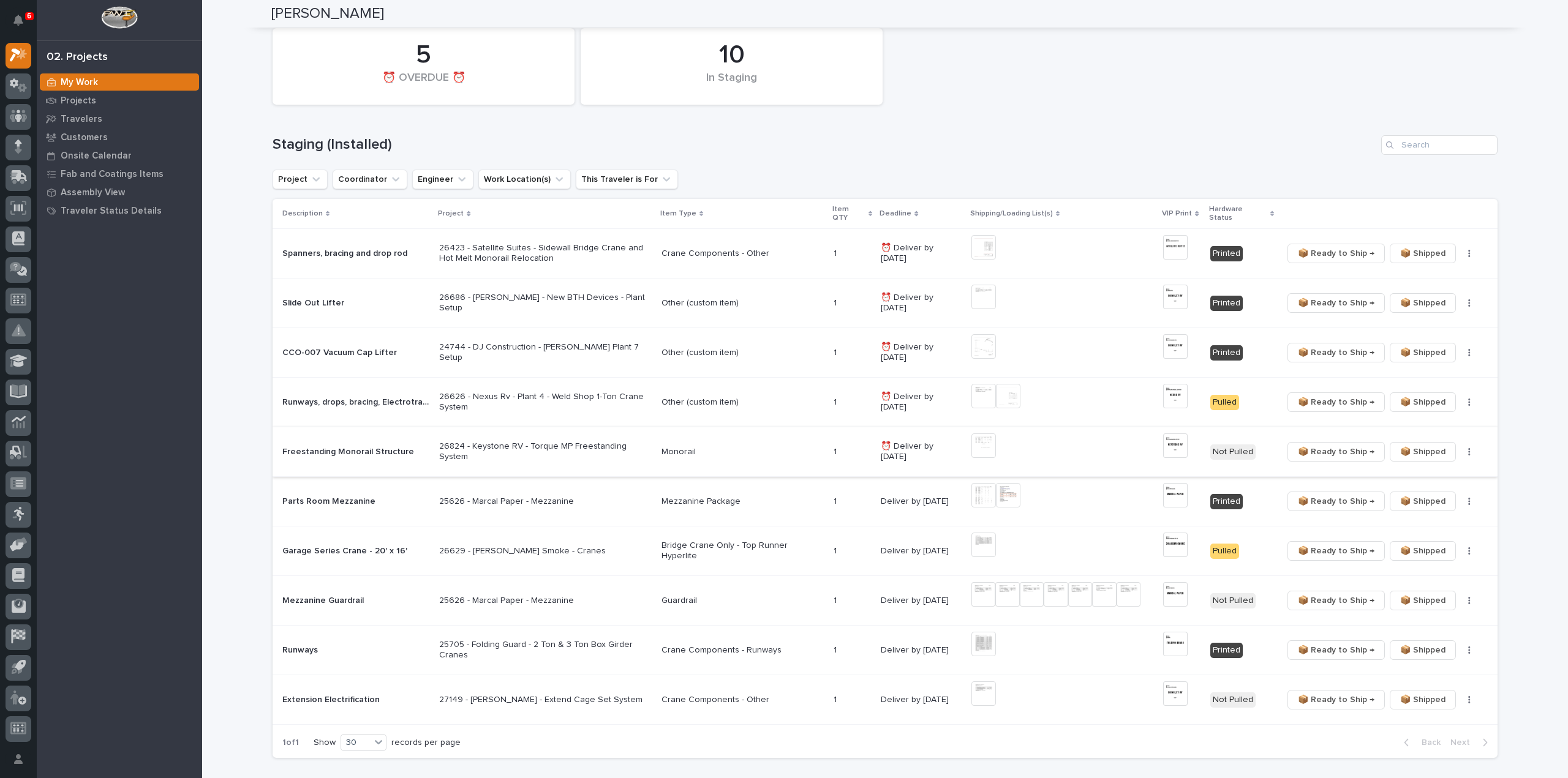
click at [978, 441] on img at bounding box center [984, 446] width 25 height 25
click at [977, 594] on img at bounding box center [984, 595] width 25 height 25
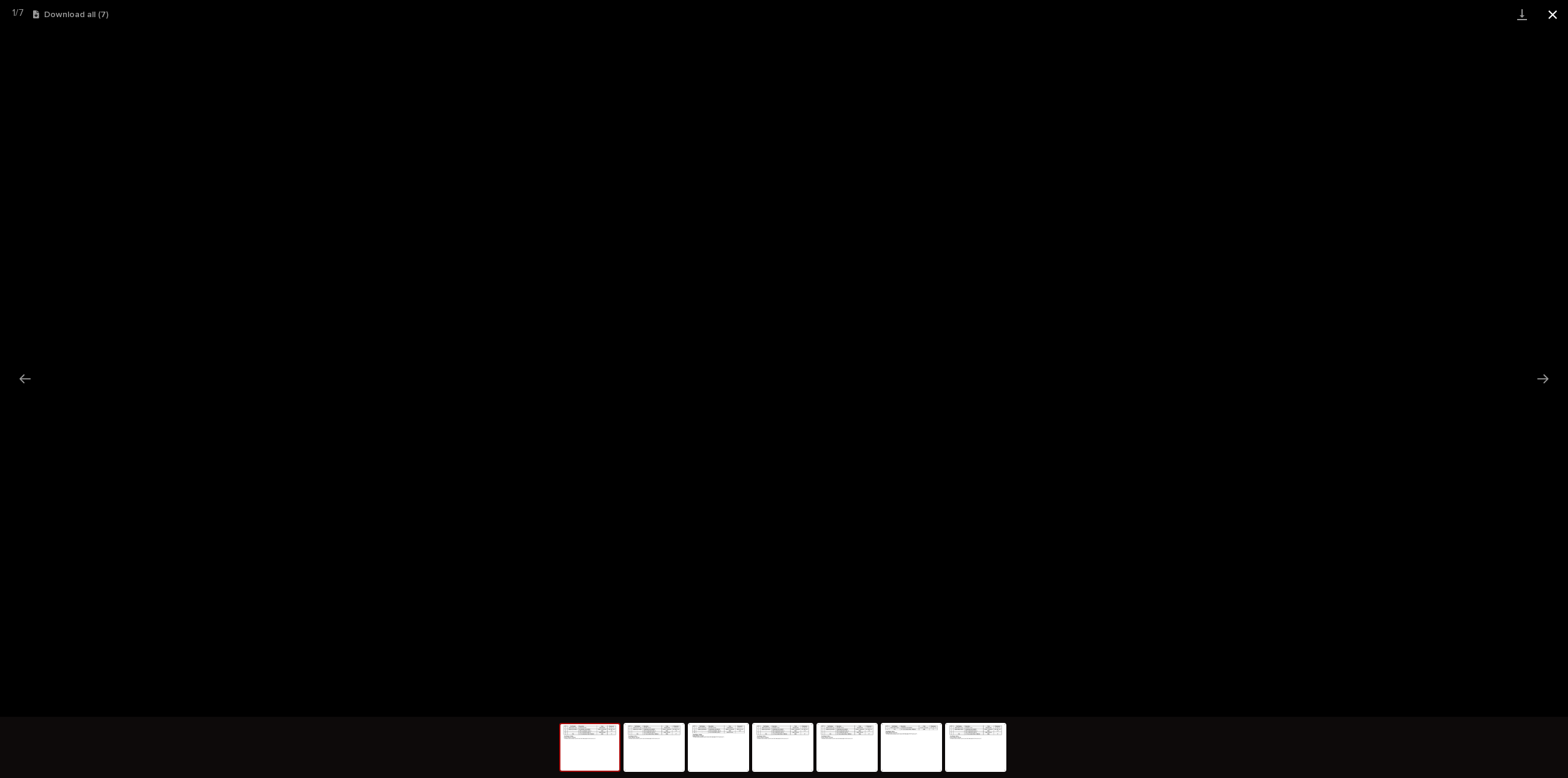
click at [1553, 15] on button "Close gallery" at bounding box center [1553, 14] width 31 height 29
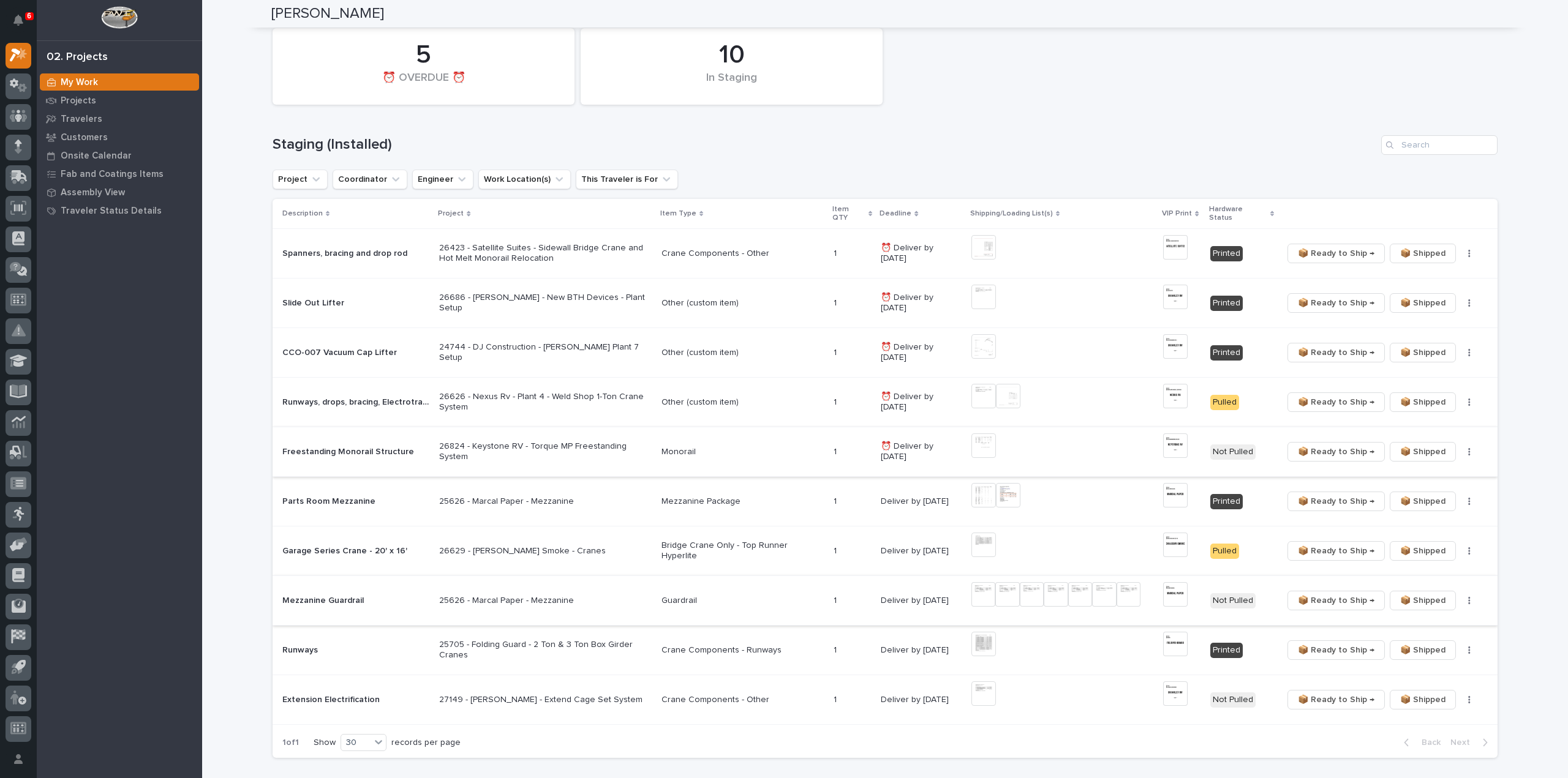
click at [1464, 596] on button "button" at bounding box center [1470, 601] width 17 height 9
click at [1441, 640] on span "🔩 Hardware" at bounding box center [1422, 634] width 51 height 15
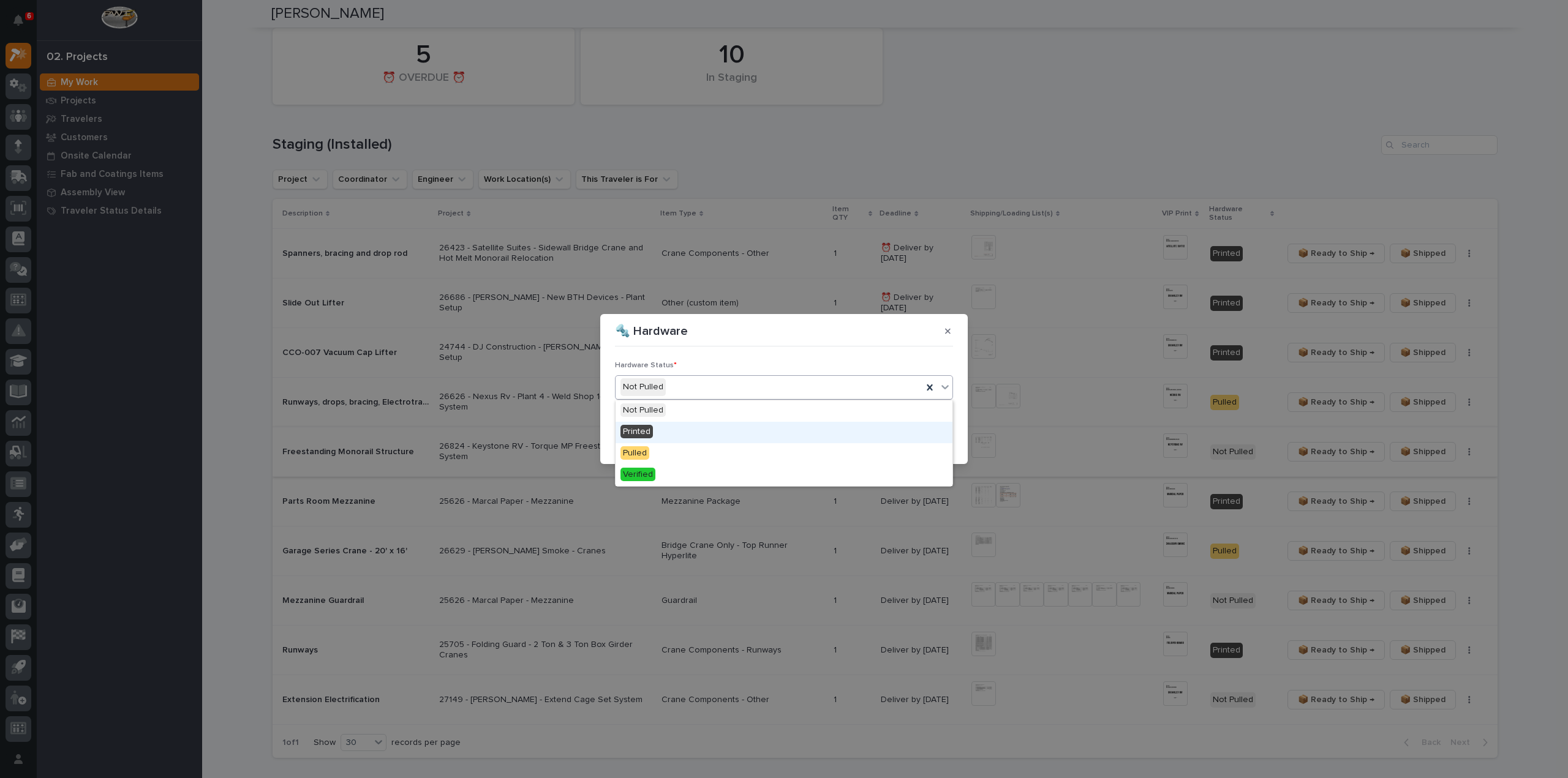
click at [651, 431] on span "Printed" at bounding box center [636, 432] width 33 height 14
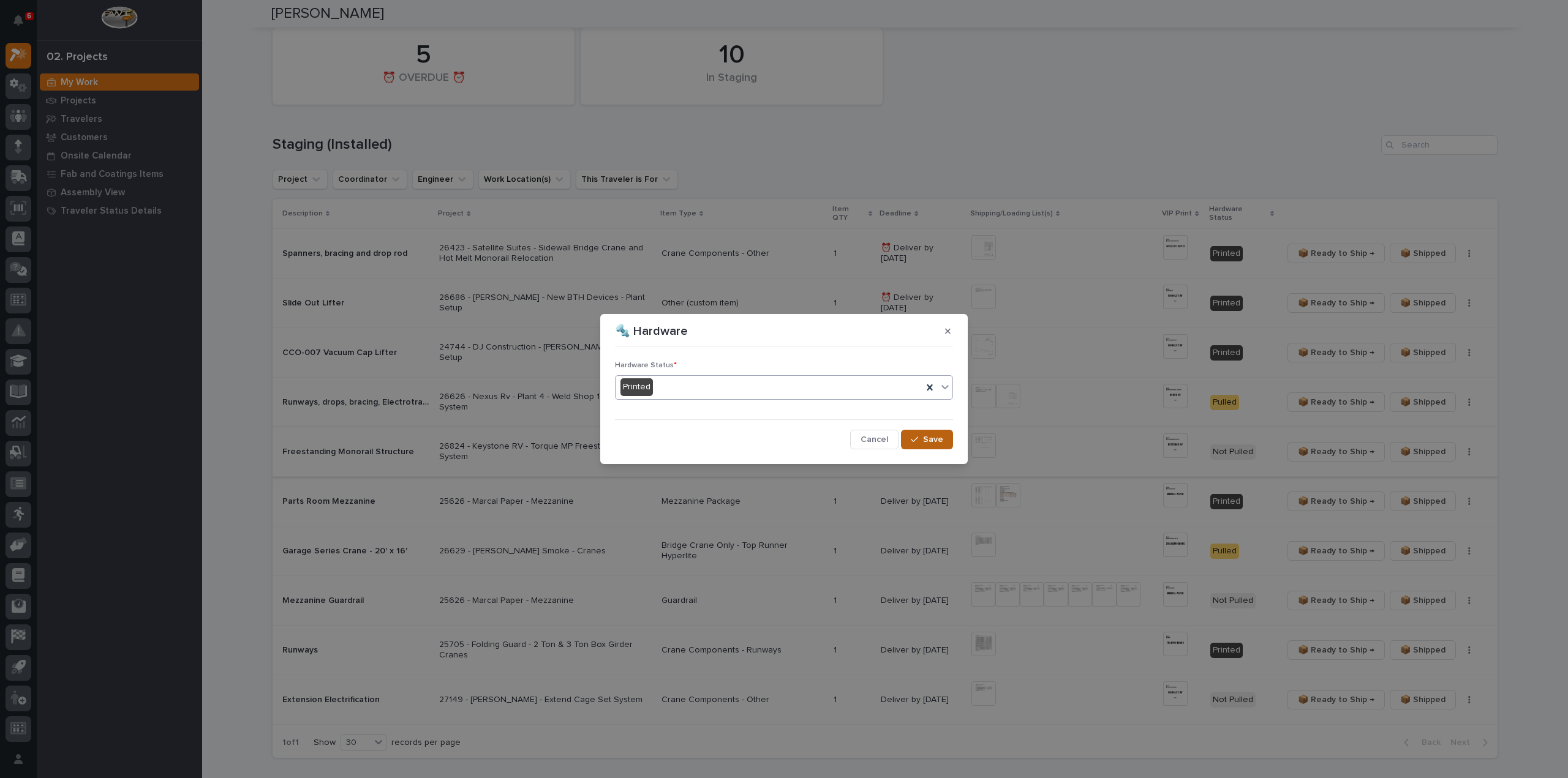
click at [943, 440] on span "Save" at bounding box center [933, 440] width 20 height 11
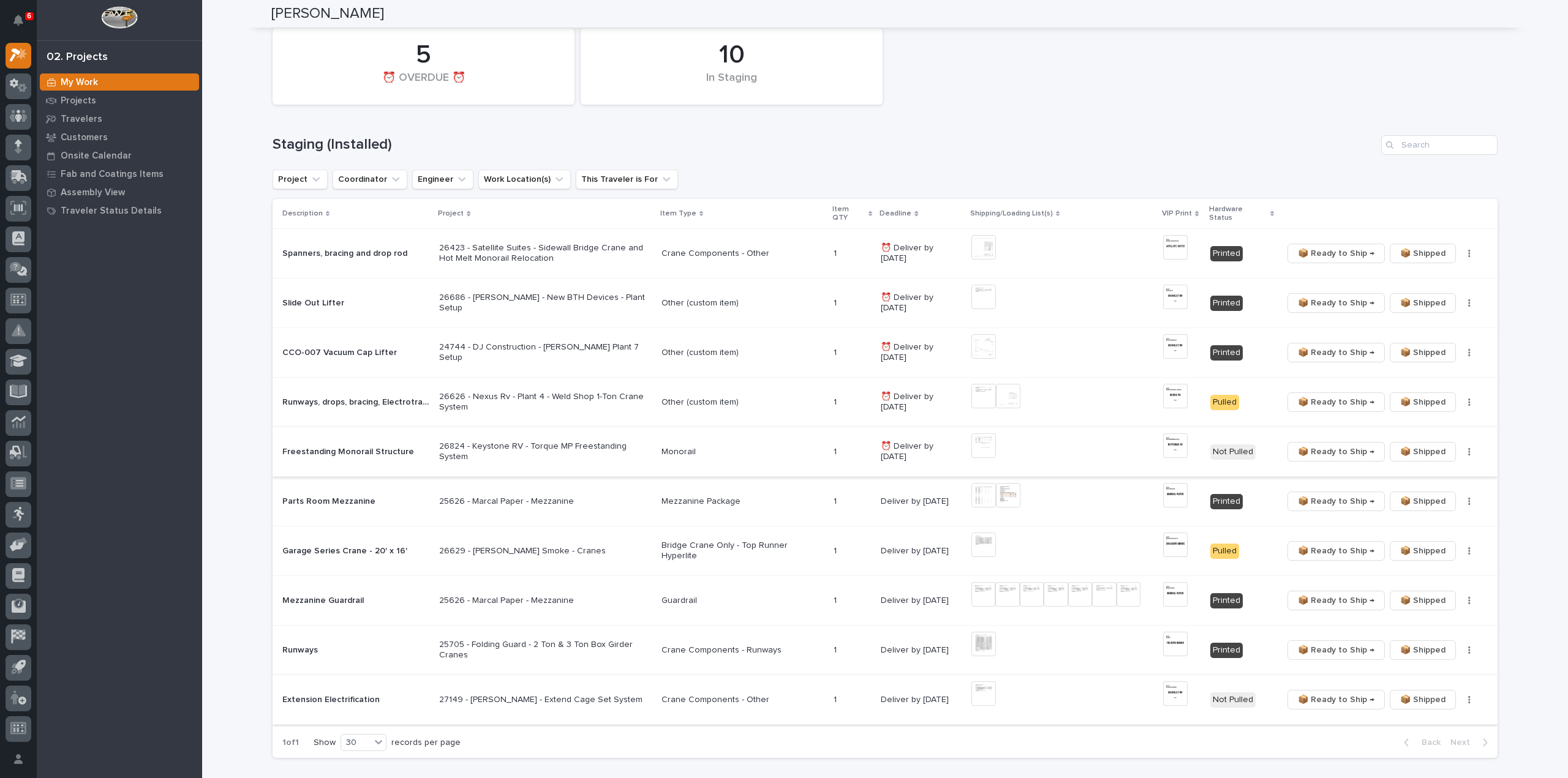
click at [977, 685] on img at bounding box center [984, 694] width 25 height 25
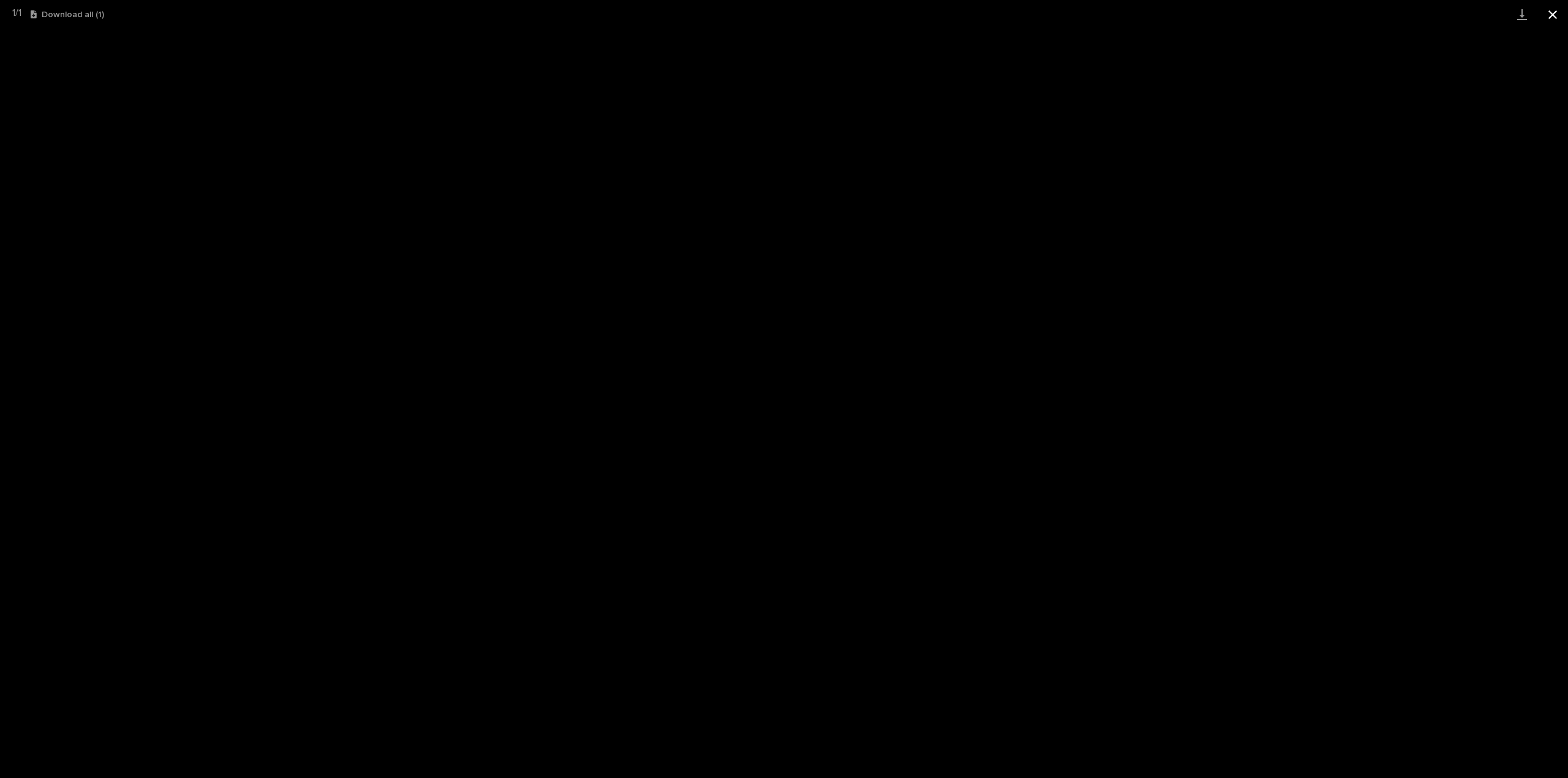
click at [1553, 16] on button "Close gallery" at bounding box center [1553, 14] width 31 height 29
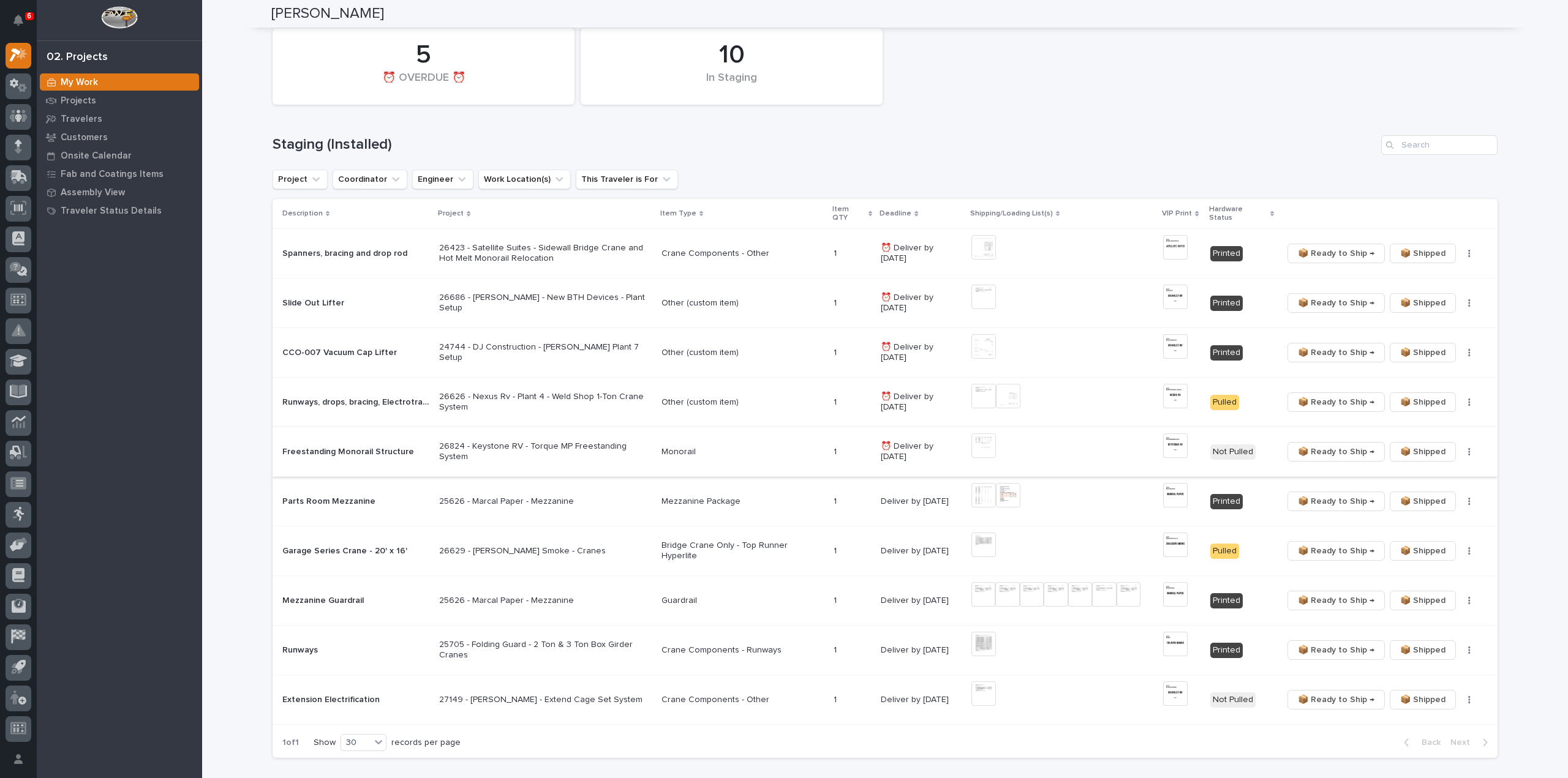
click at [976, 436] on img at bounding box center [984, 446] width 25 height 25
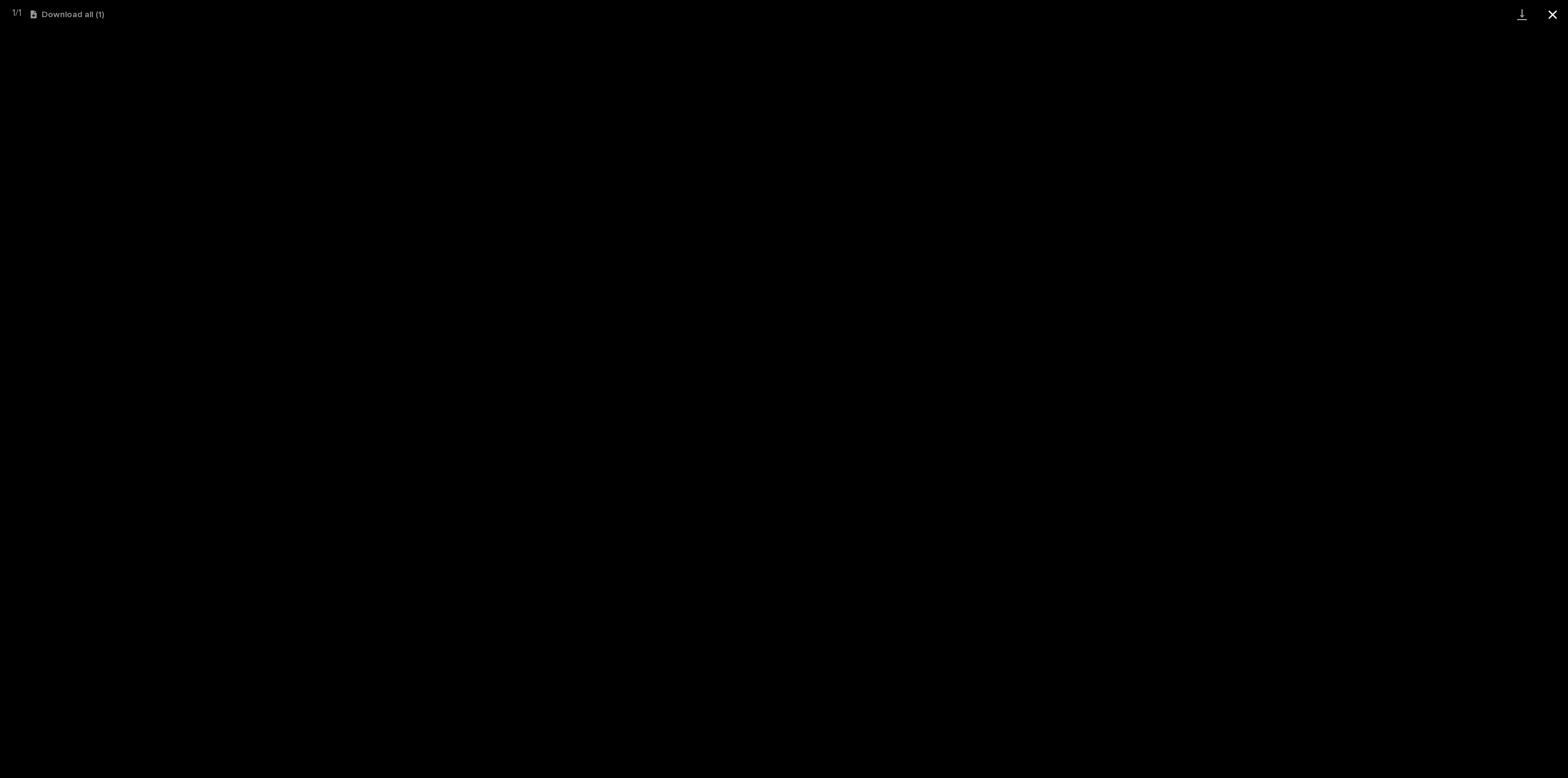
click at [1555, 15] on button "Close gallery" at bounding box center [1553, 14] width 31 height 29
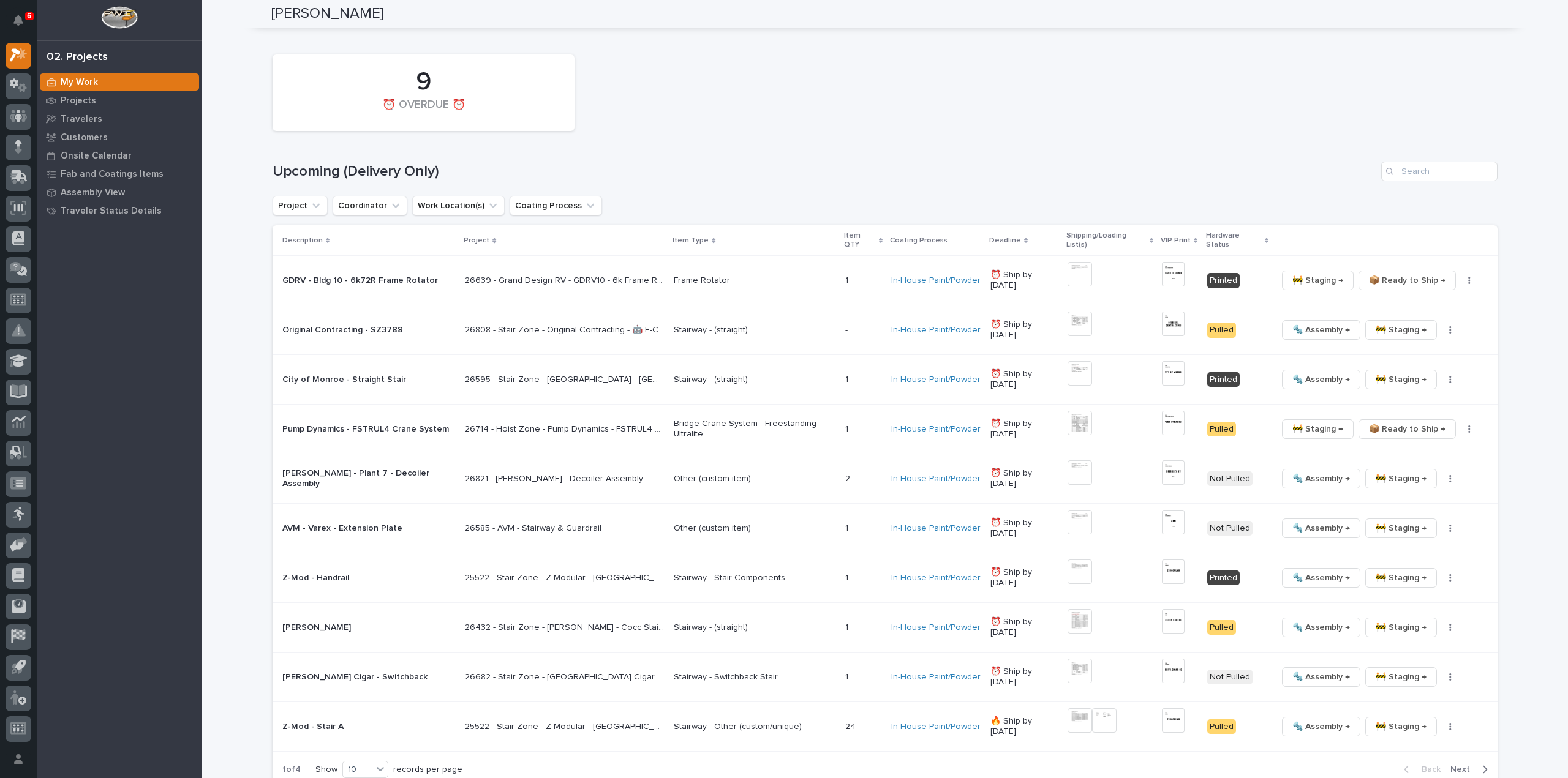
scroll to position [1470, 0]
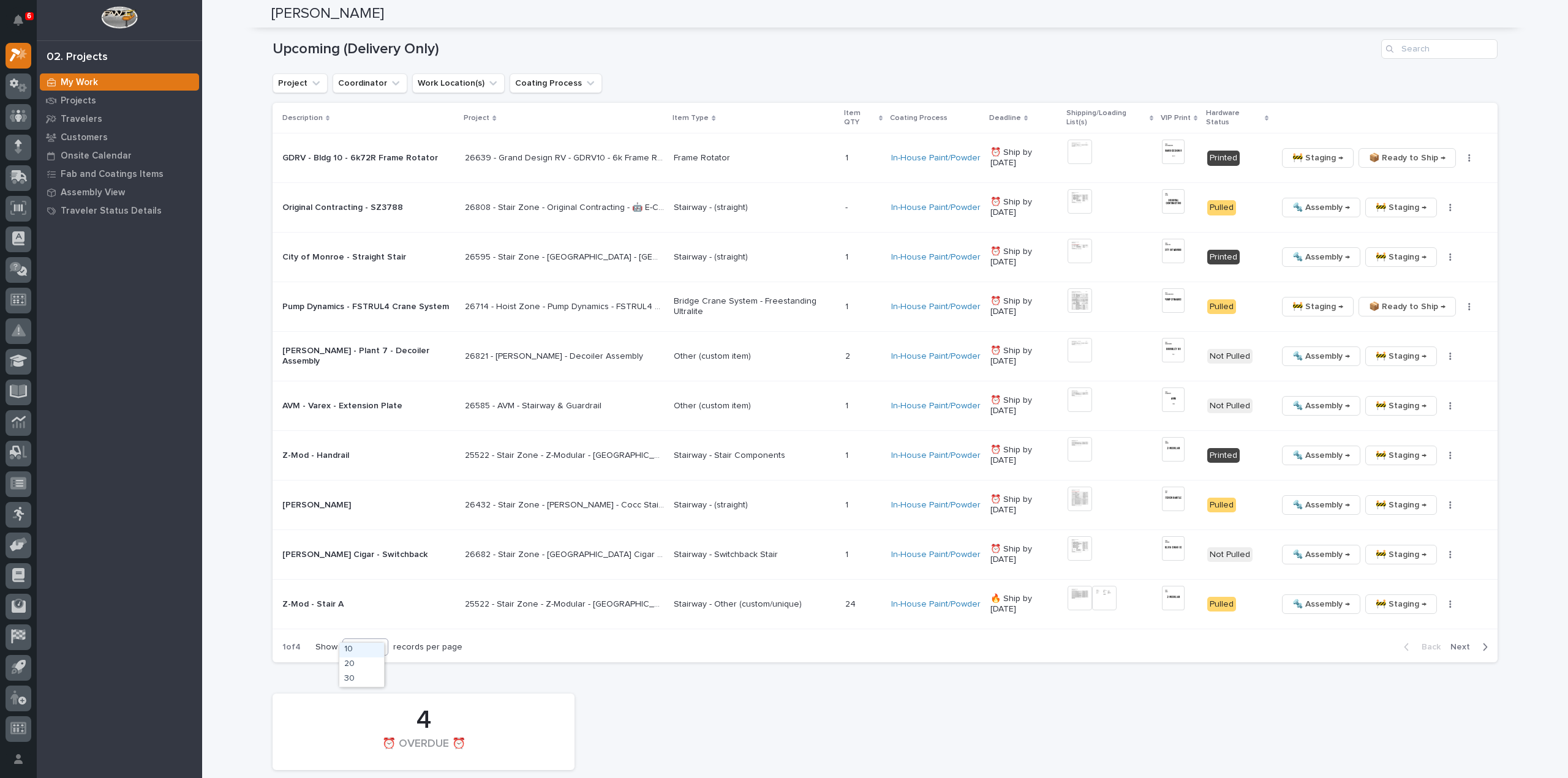
click at [347, 641] on div "10" at bounding box center [358, 647] width 30 height 13
click at [360, 680] on div "30" at bounding box center [361, 680] width 44 height 15
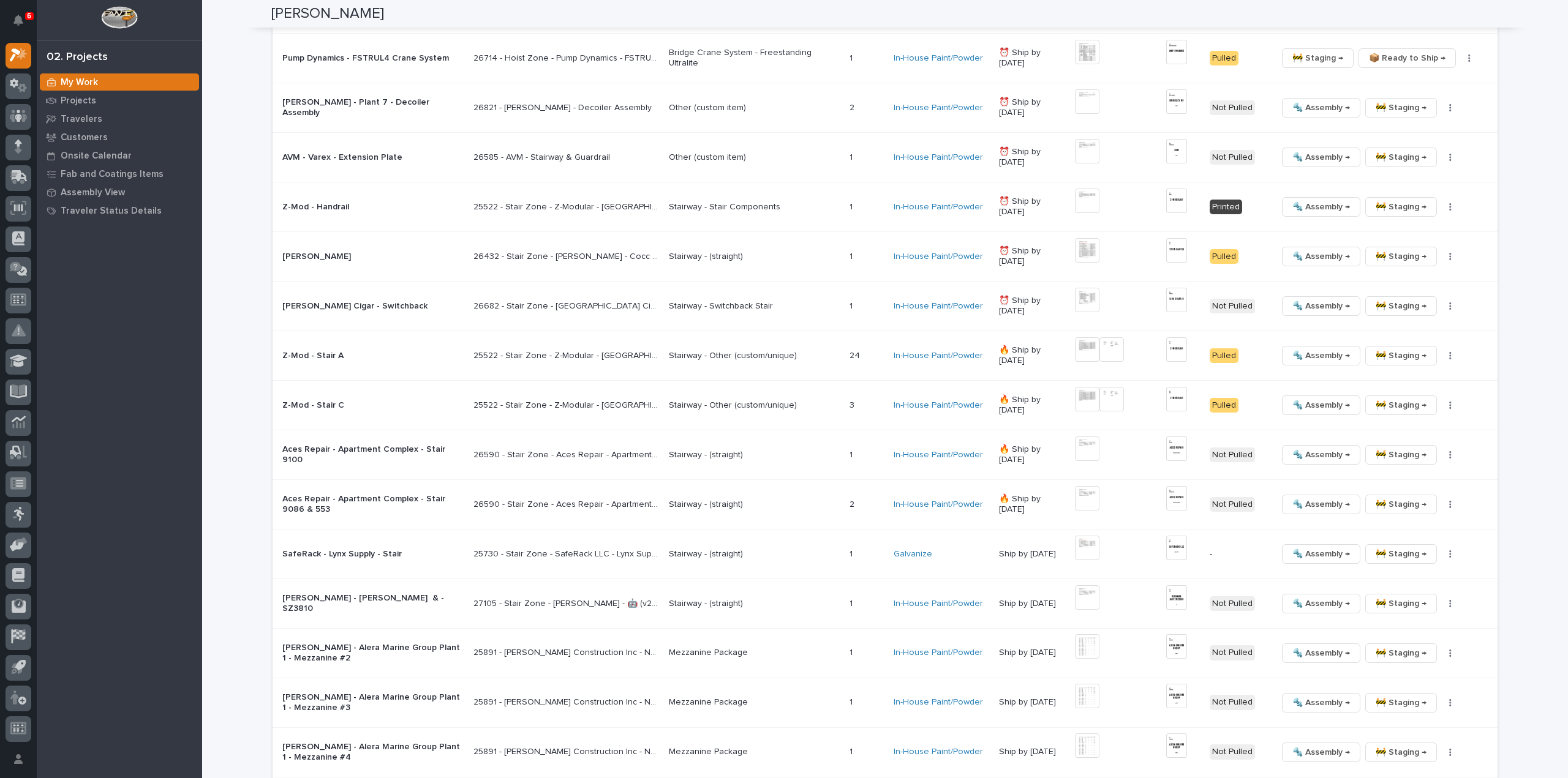
scroll to position [1350, 0]
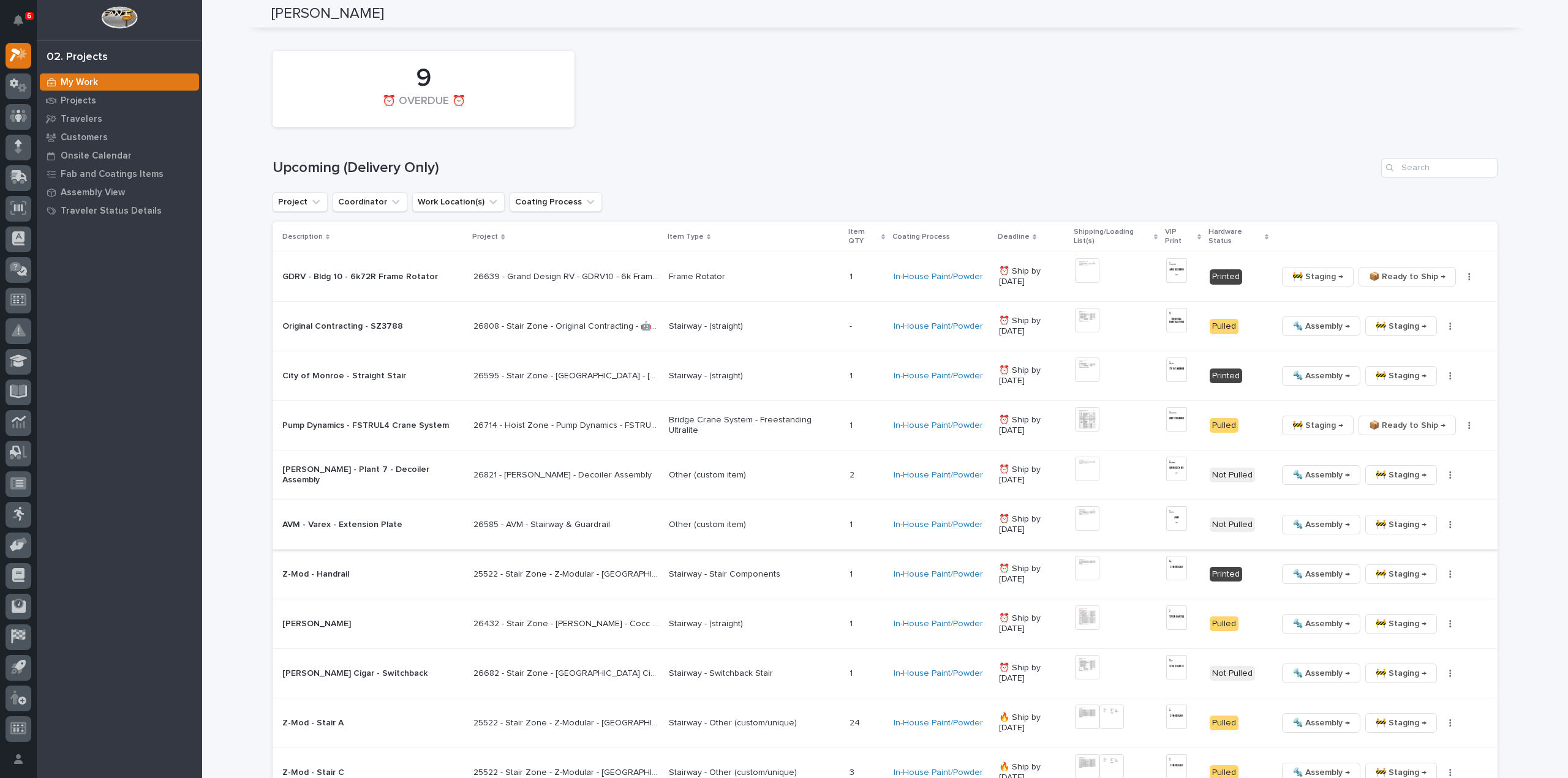
click at [1088, 511] on img at bounding box center [1087, 519] width 25 height 25
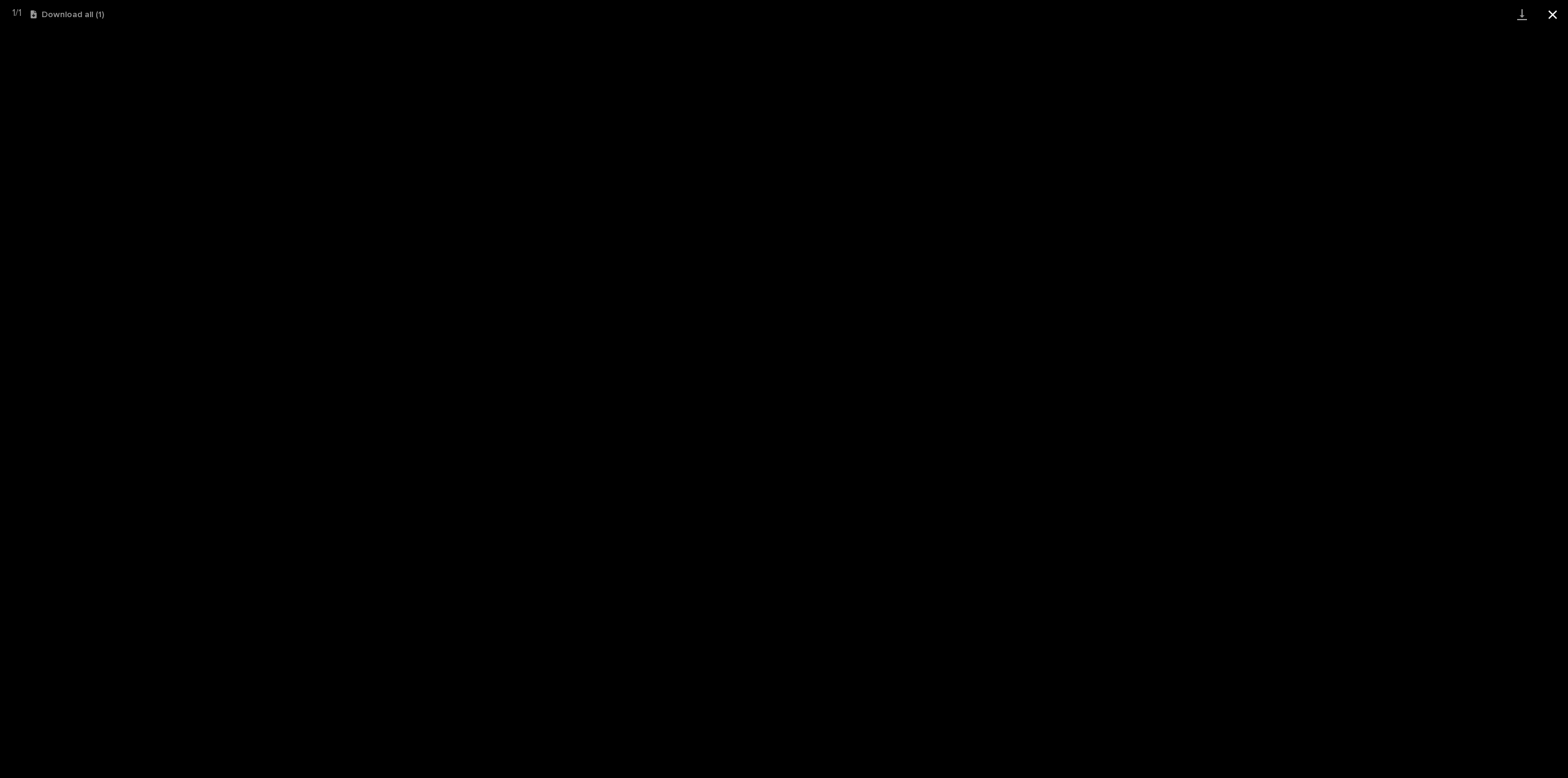
click at [1554, 14] on button "Close gallery" at bounding box center [1553, 14] width 31 height 29
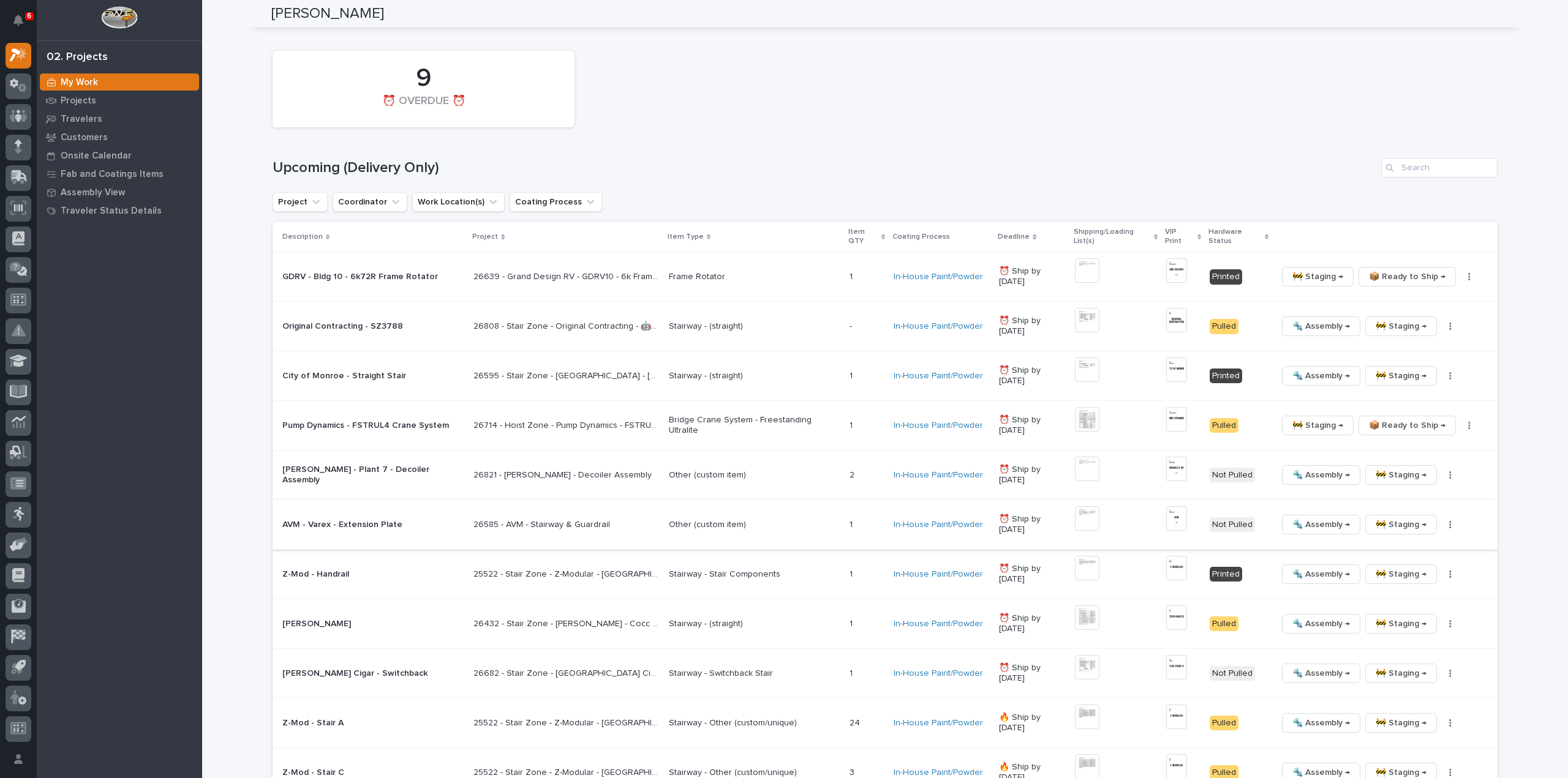
click at [1094, 507] on img at bounding box center [1087, 519] width 25 height 25
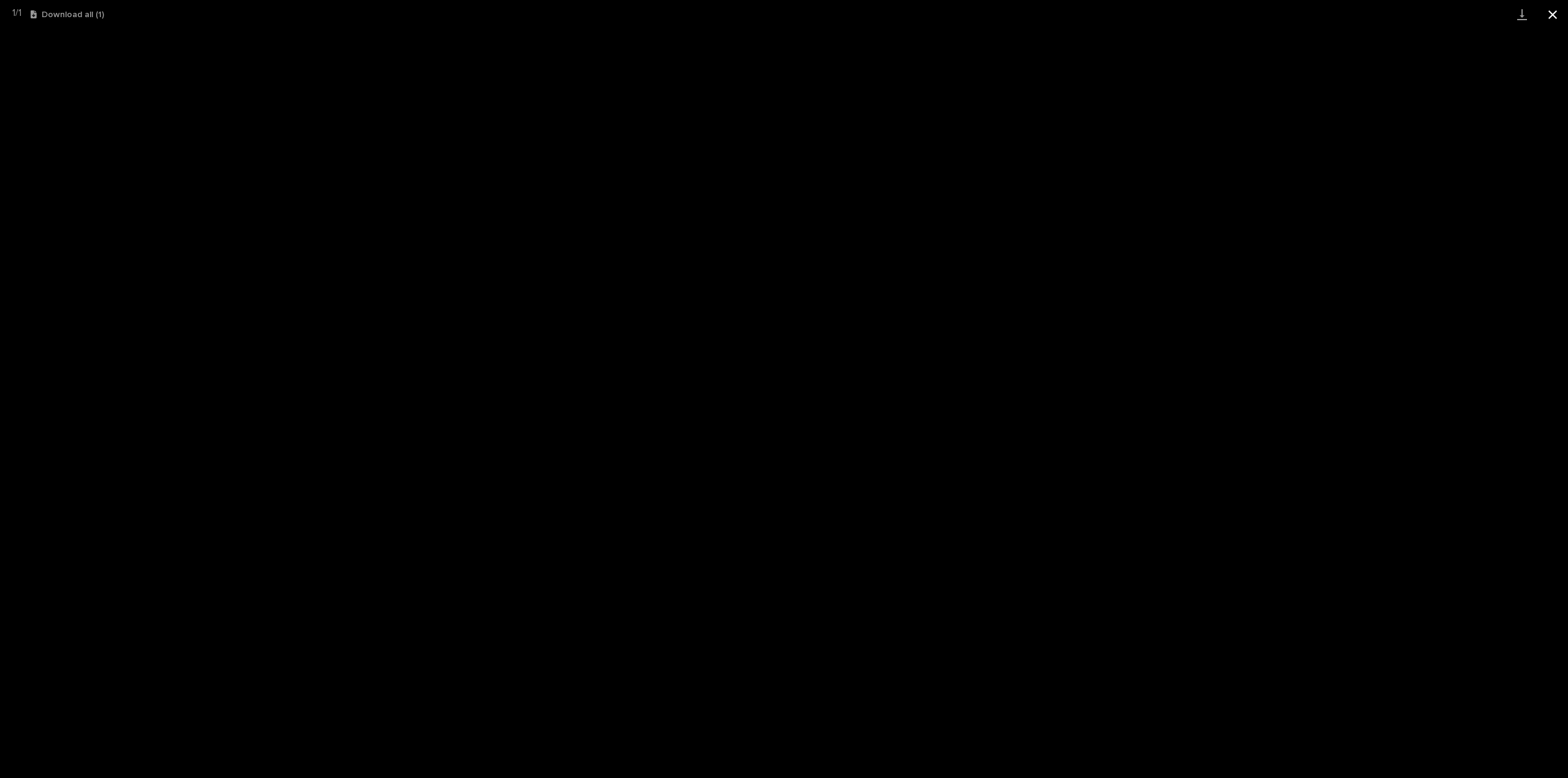
click at [1554, 15] on button "Close gallery" at bounding box center [1553, 14] width 31 height 29
click at [1551, 18] on button "Close gallery" at bounding box center [1553, 14] width 31 height 29
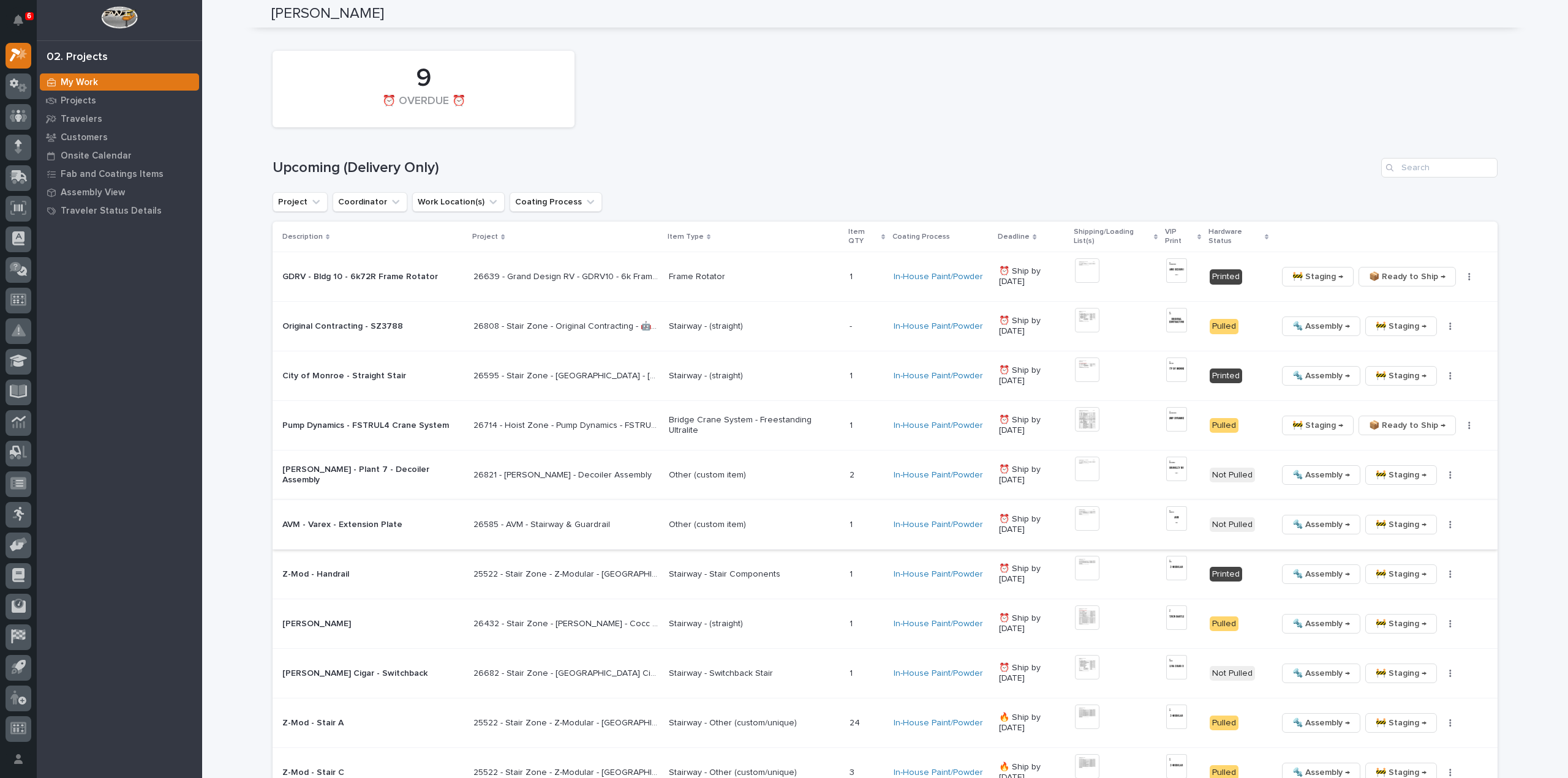
click at [1447, 521] on button "button" at bounding box center [1451, 525] width 17 height 9
click at [1393, 600] on span "🔩 Hardware" at bounding box center [1399, 607] width 51 height 15
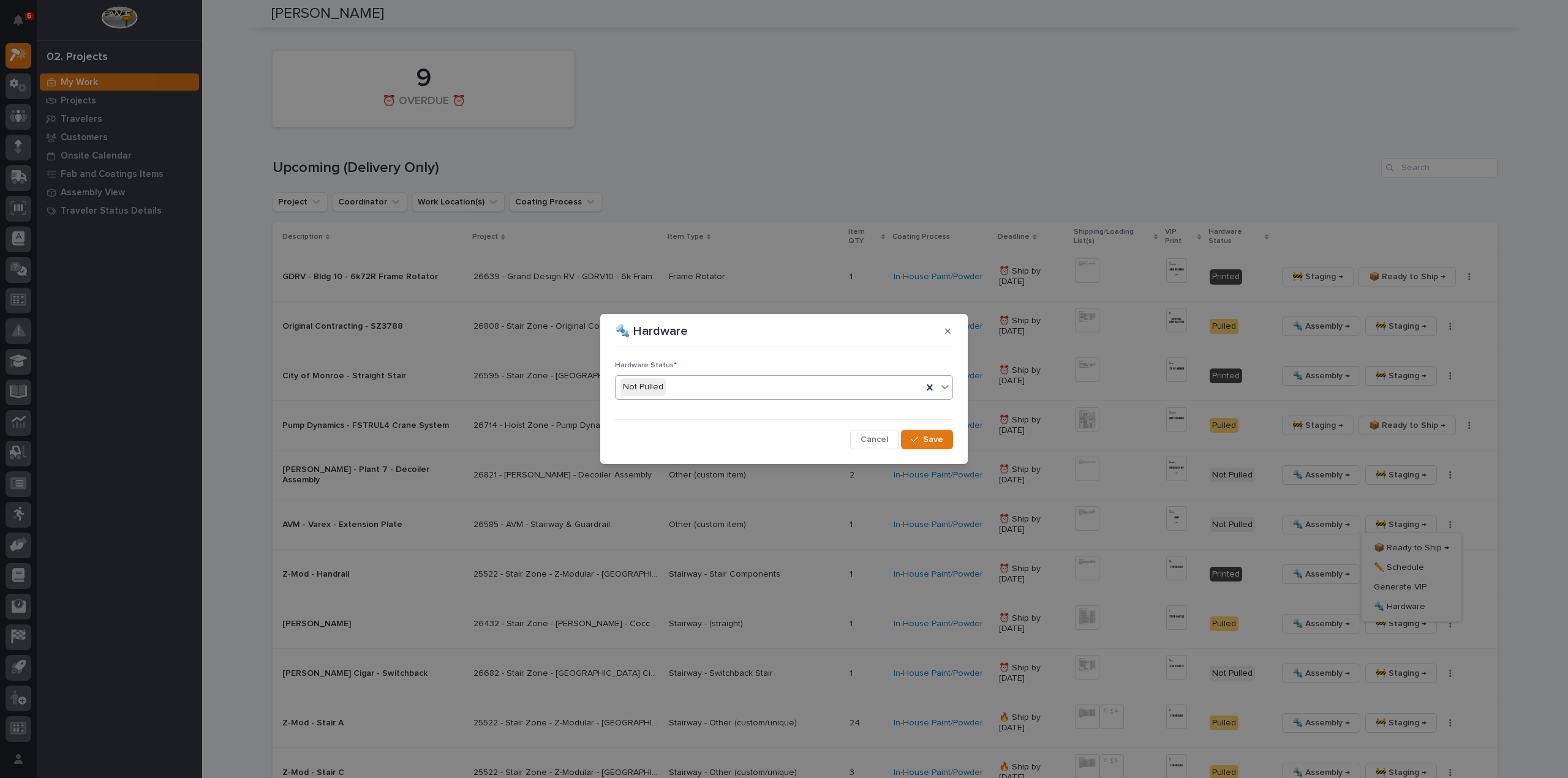
click at [715, 387] on div "Not Pulled" at bounding box center [769, 387] width 307 height 20
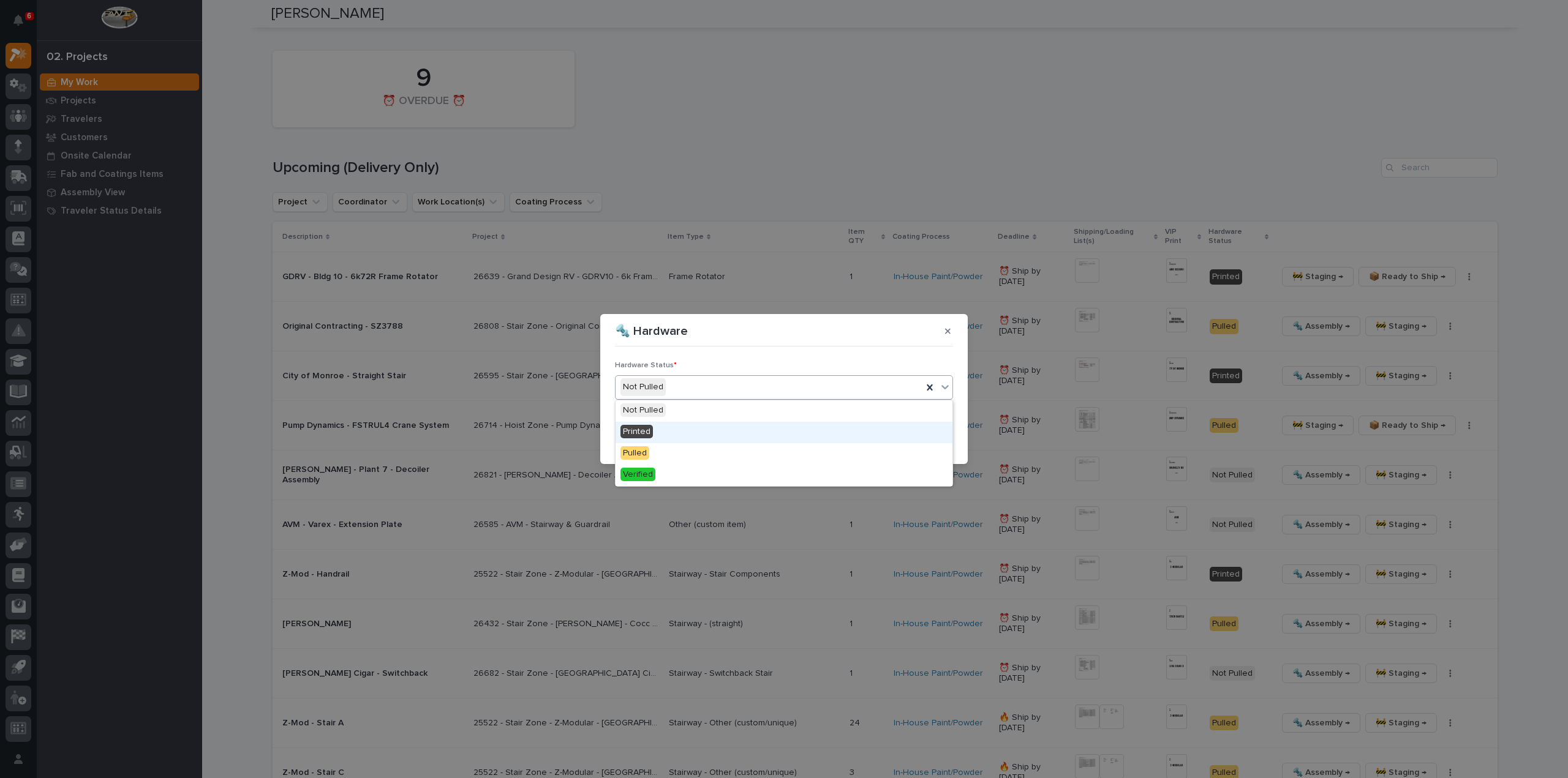
click at [702, 429] on div "Printed" at bounding box center [784, 432] width 337 height 22
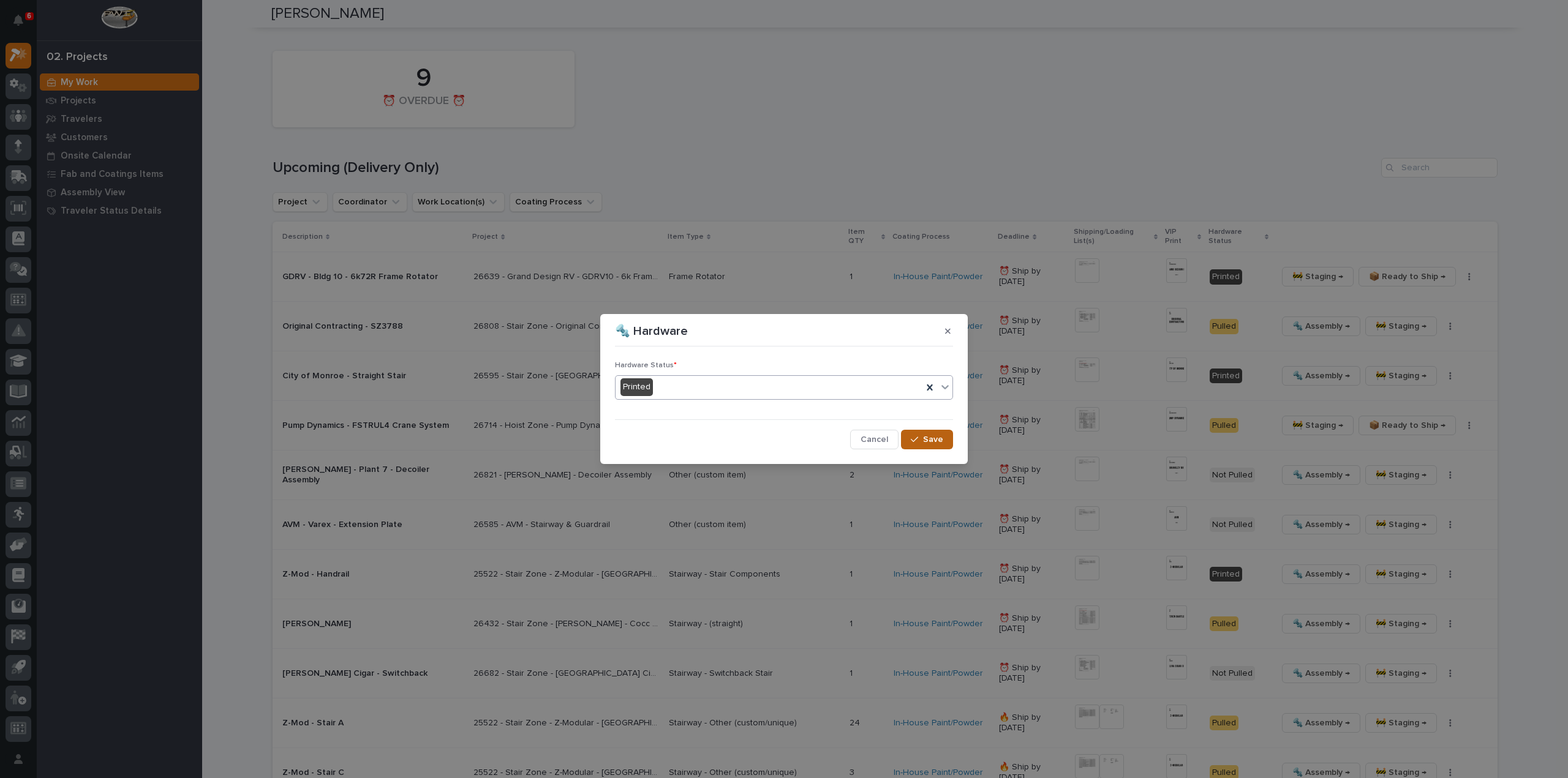
click at [928, 445] on button "Save" at bounding box center [927, 440] width 52 height 20
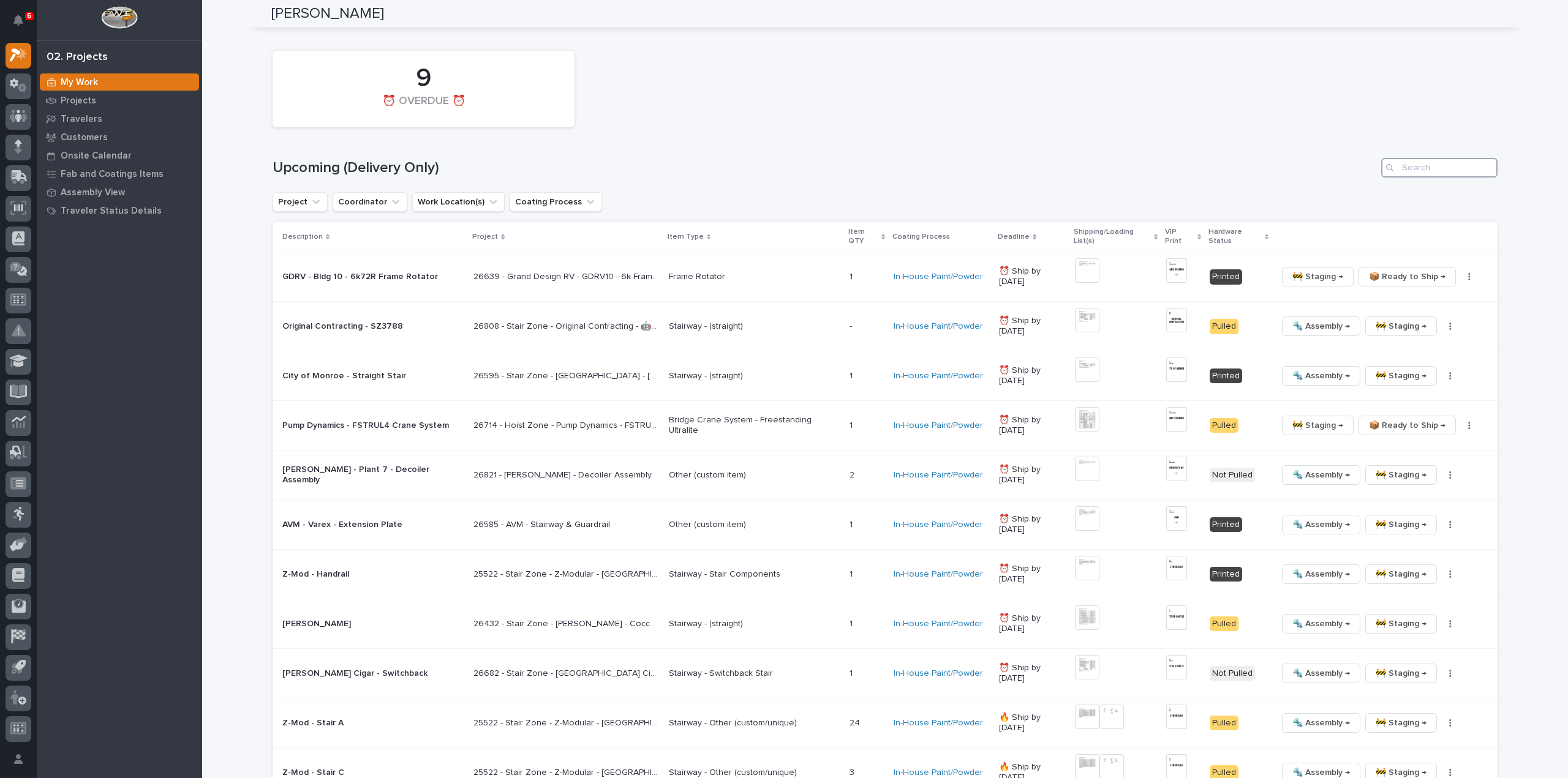
click at [1443, 165] on input "Search" at bounding box center [1439, 168] width 116 height 20
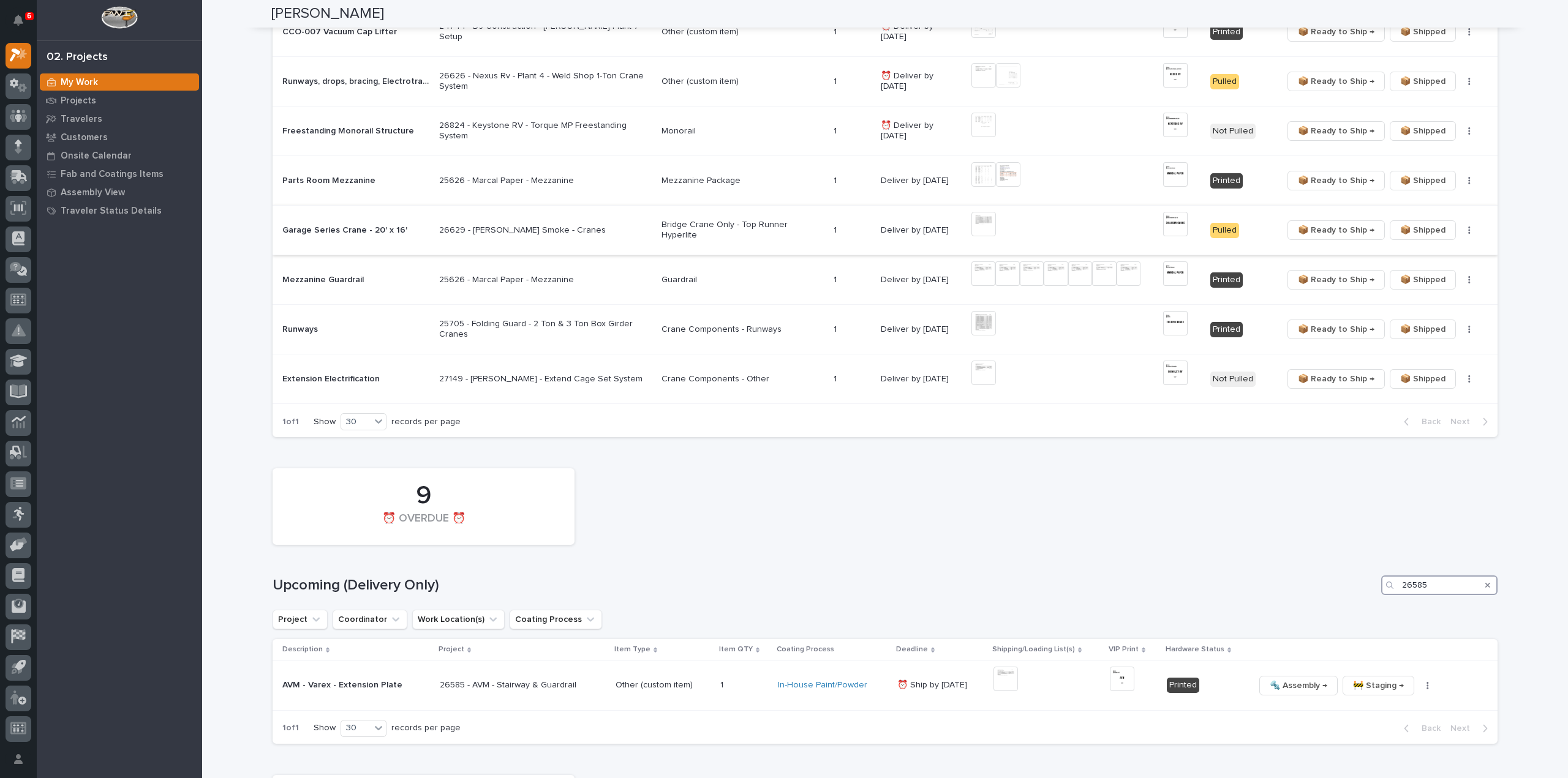
scroll to position [998, 0]
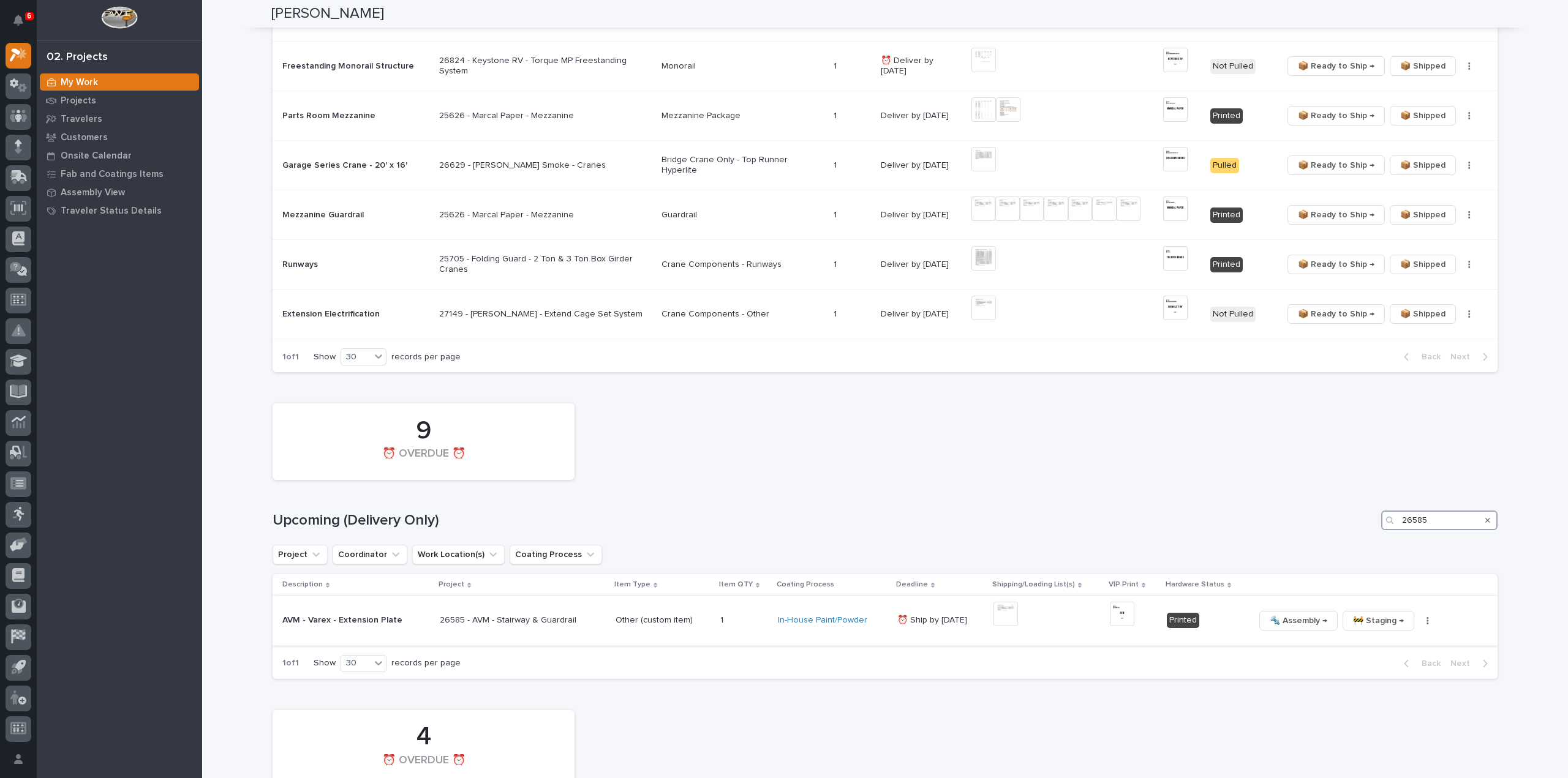
type input "26585"
click at [1419, 617] on button "button" at bounding box center [1428, 621] width 17 height 9
click at [1353, 696] on span "🔩 Hardware" at bounding box center [1367, 703] width 51 height 15
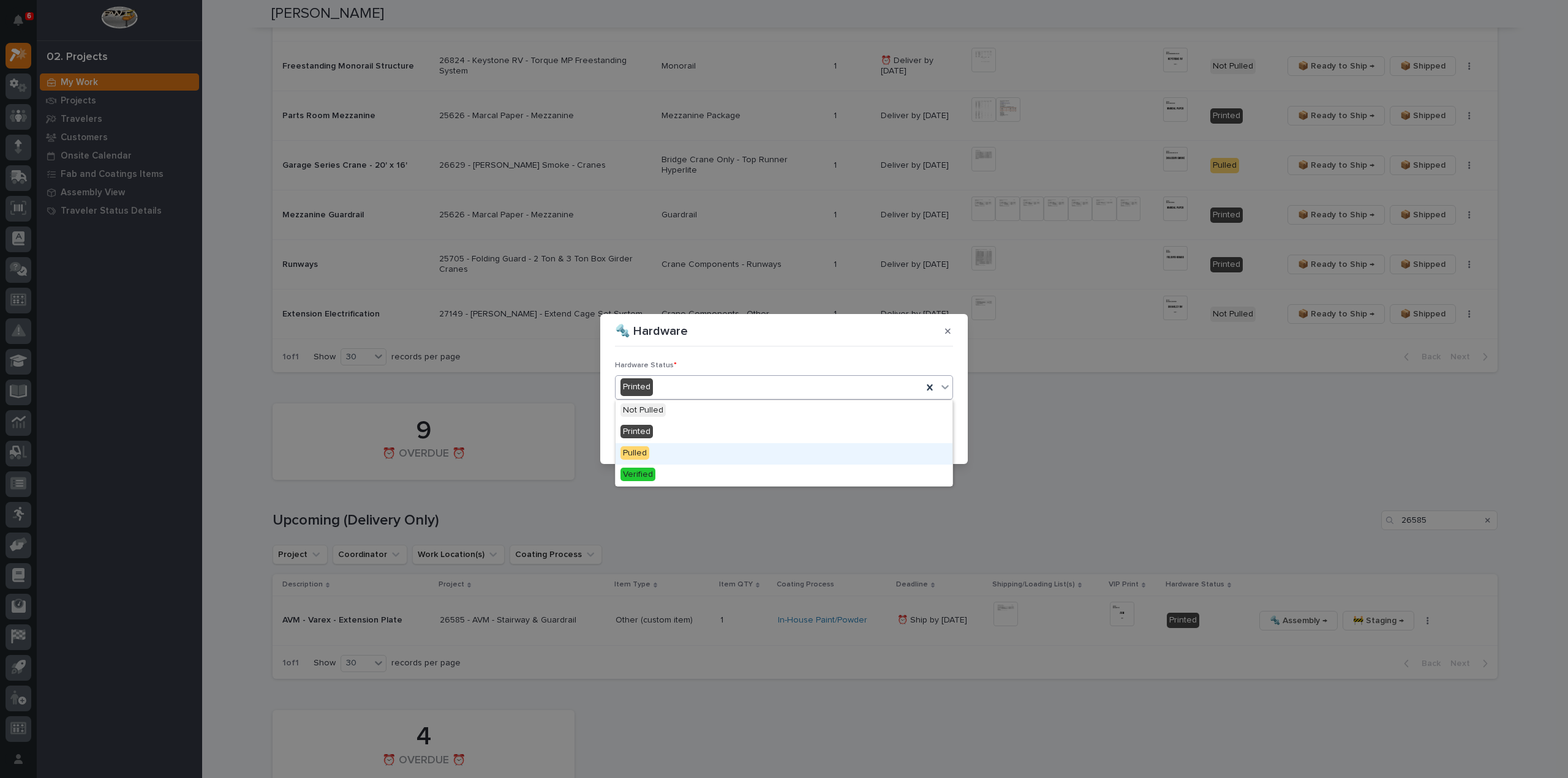
click at [641, 450] on span "Pulled" at bounding box center [634, 453] width 29 height 14
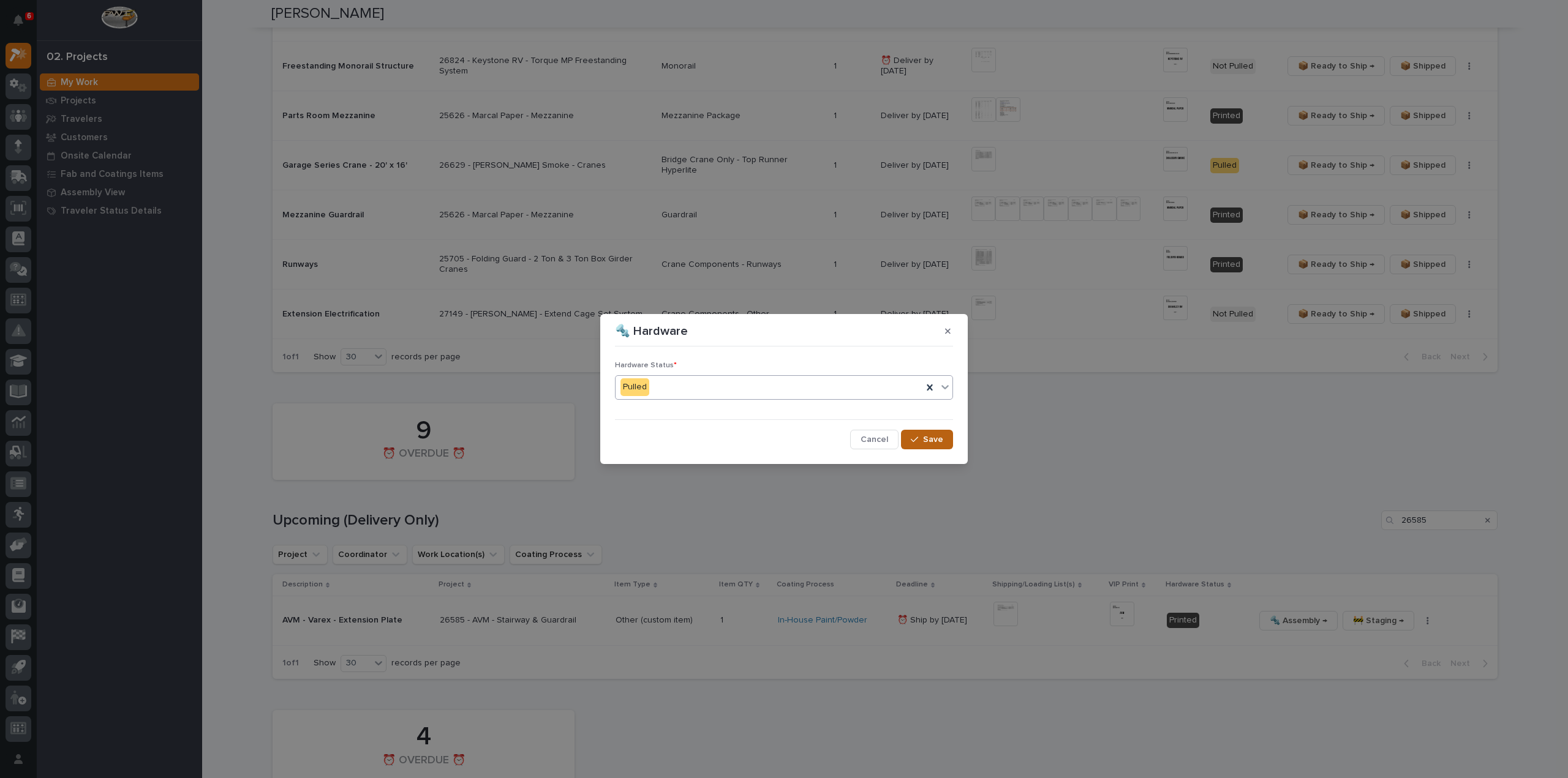
click at [945, 437] on button "Save" at bounding box center [927, 440] width 52 height 20
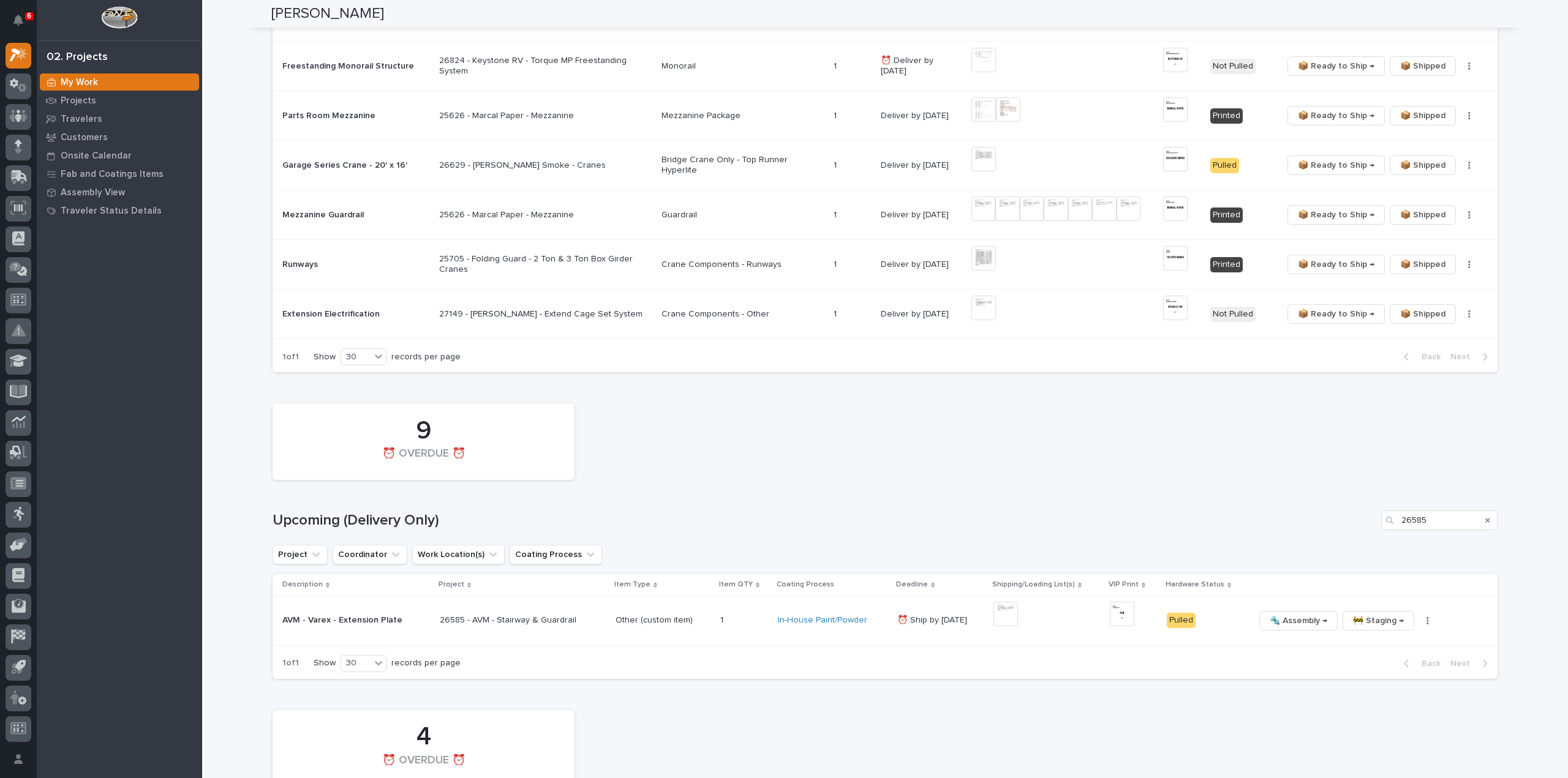
scroll to position [1121, 0]
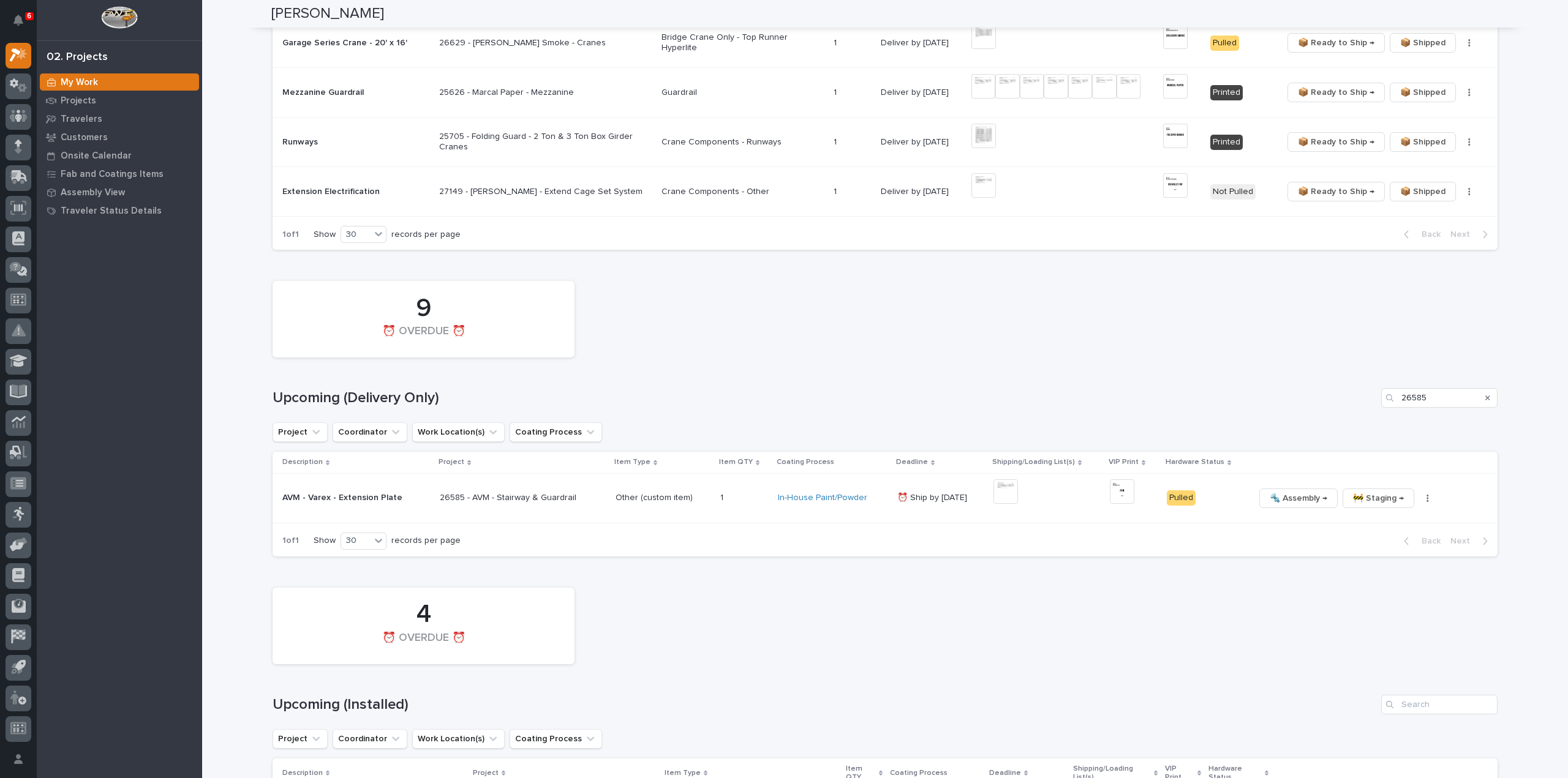
click at [1486, 395] on icon "Search" at bounding box center [1488, 398] width 5 height 7
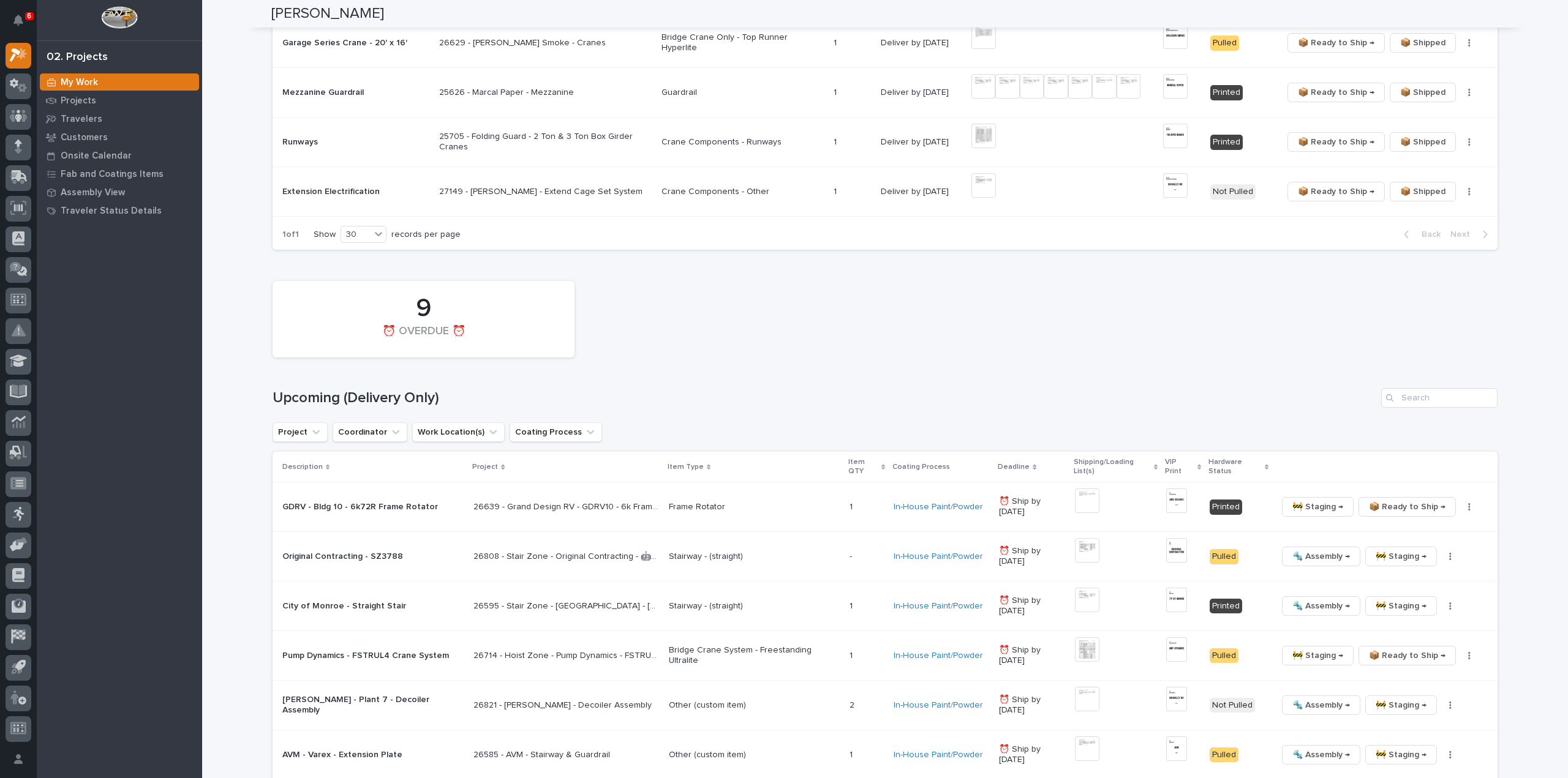
scroll to position [1841, 0]
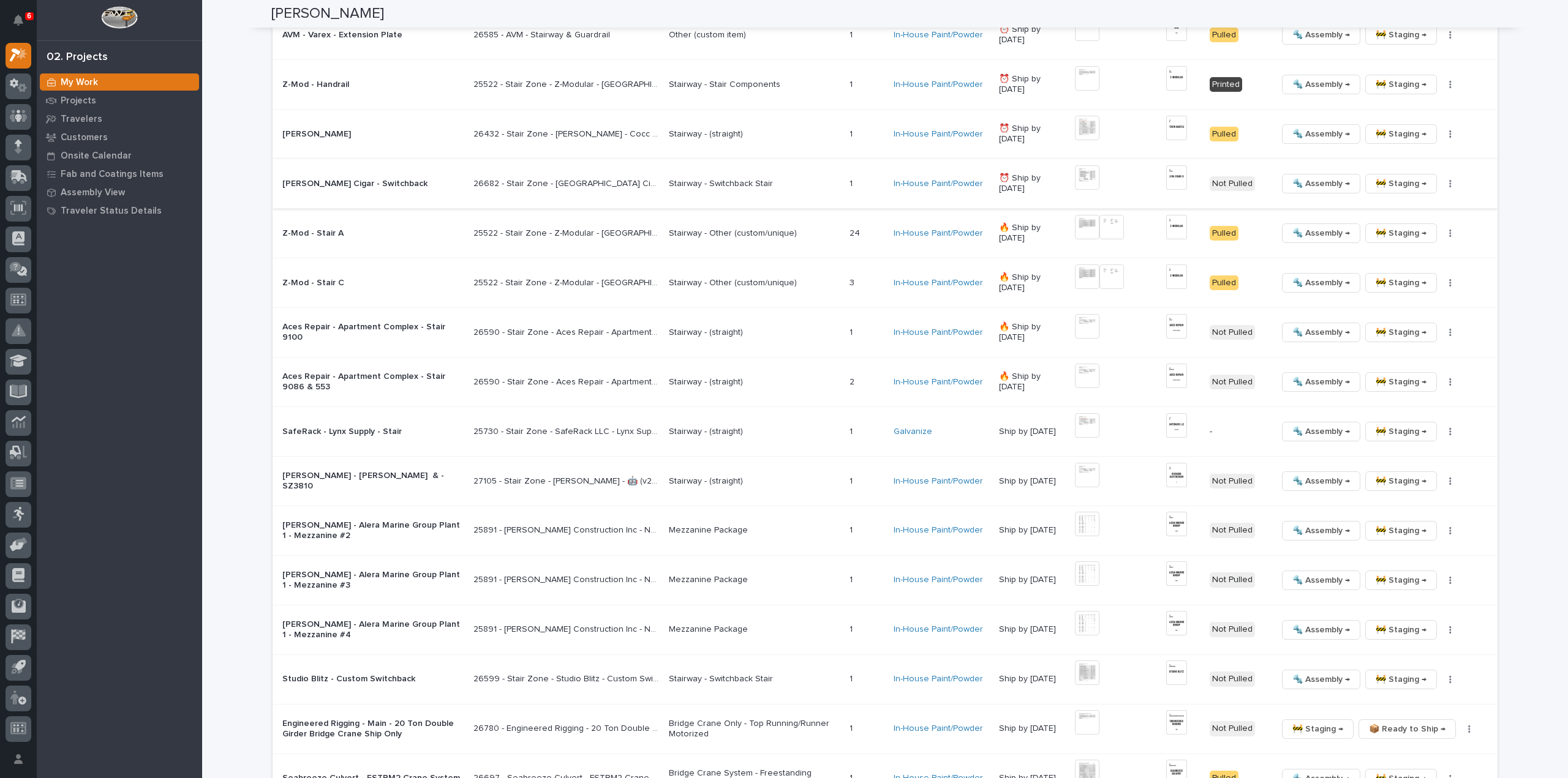
click at [1089, 169] on img at bounding box center [1087, 178] width 25 height 25
